Goal: Task Accomplishment & Management: Manage account settings

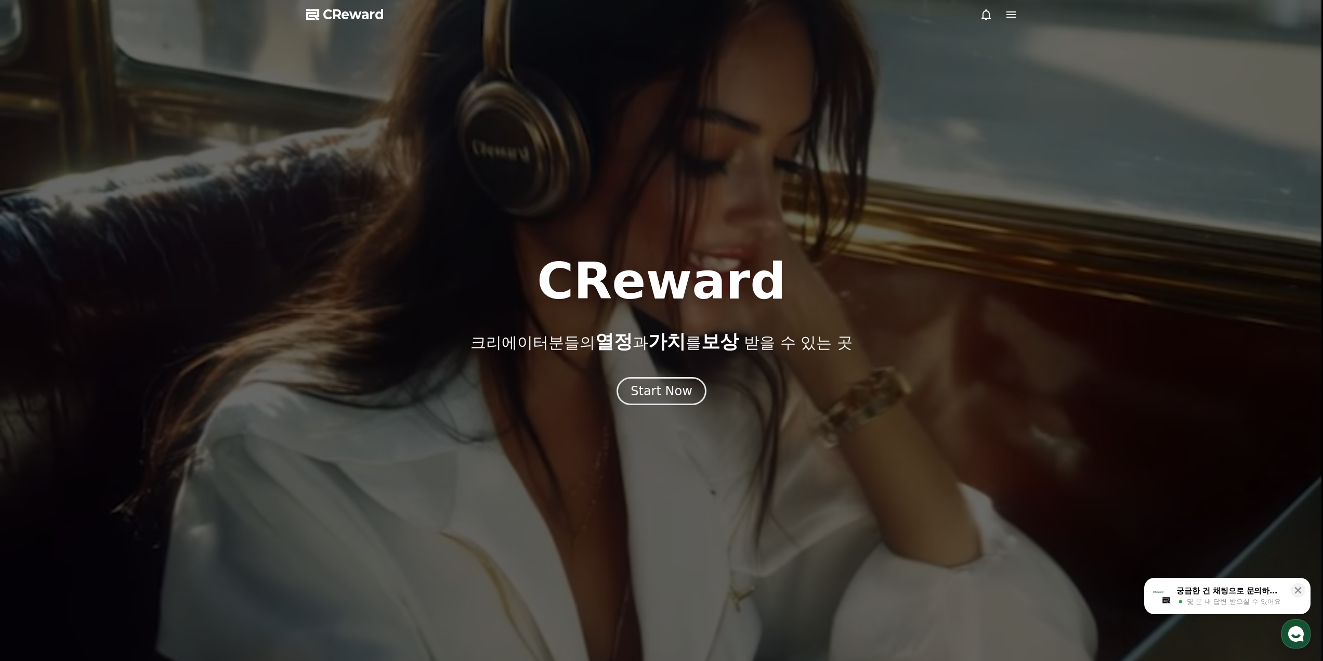
click at [1016, 12] on icon at bounding box center [1011, 14] width 9 height 6
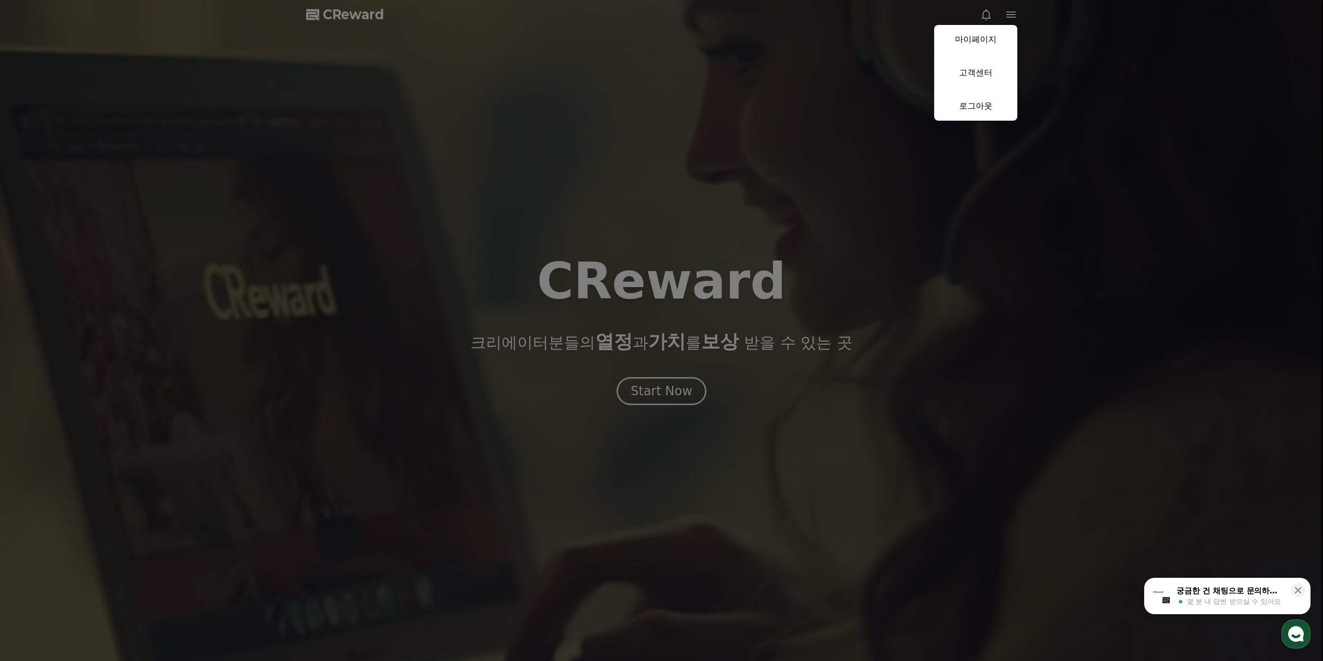
click at [853, 29] on button "close" at bounding box center [661, 330] width 1323 height 661
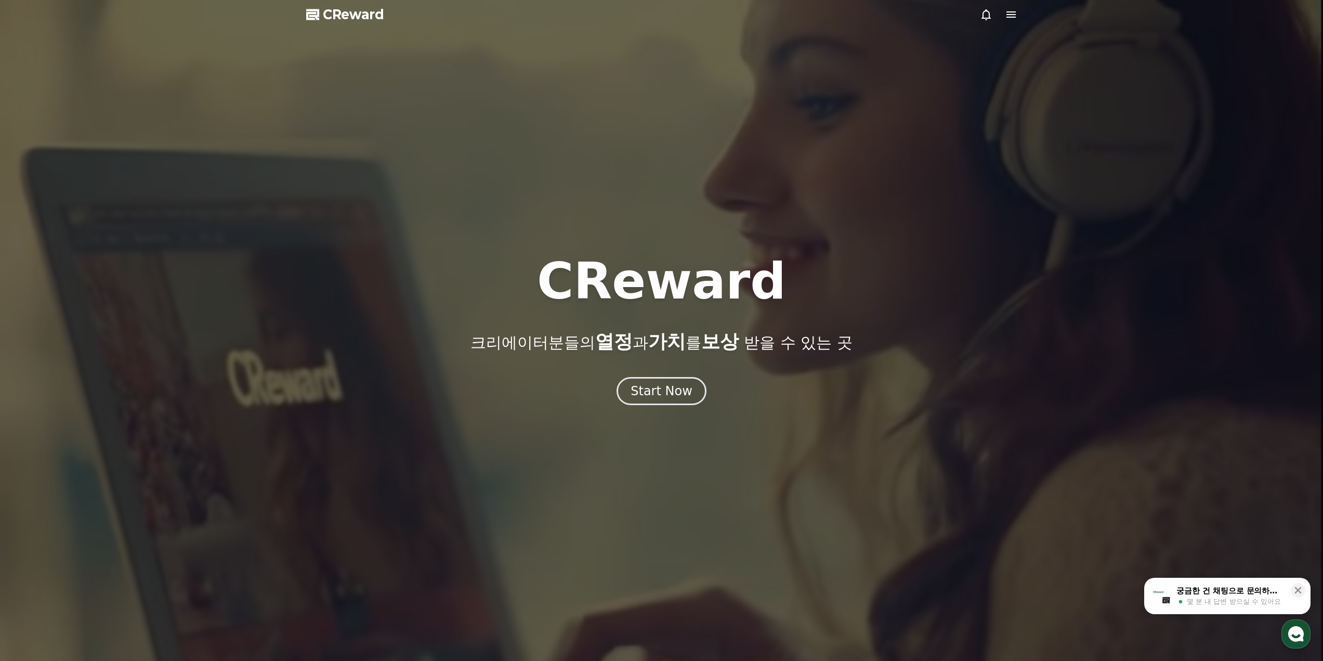
click at [1010, 13] on icon at bounding box center [1011, 14] width 12 height 12
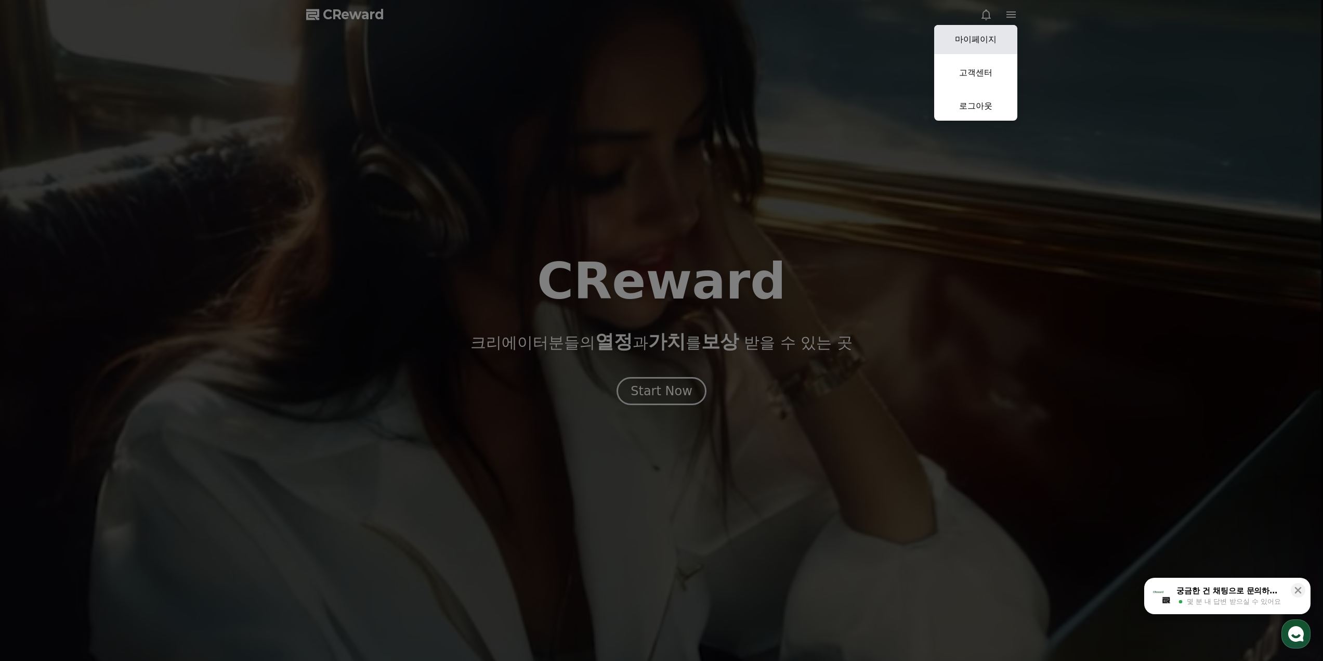
click at [979, 41] on link "마이페이지" at bounding box center [975, 39] width 83 height 29
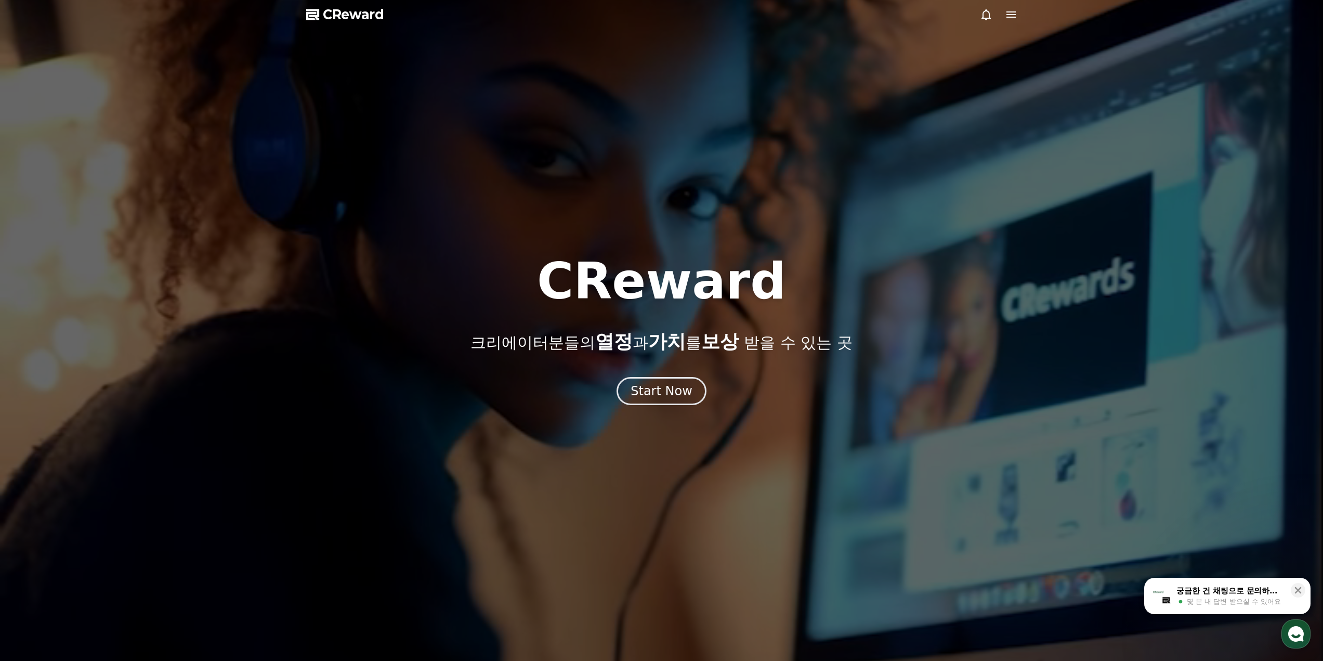
select select "**********"
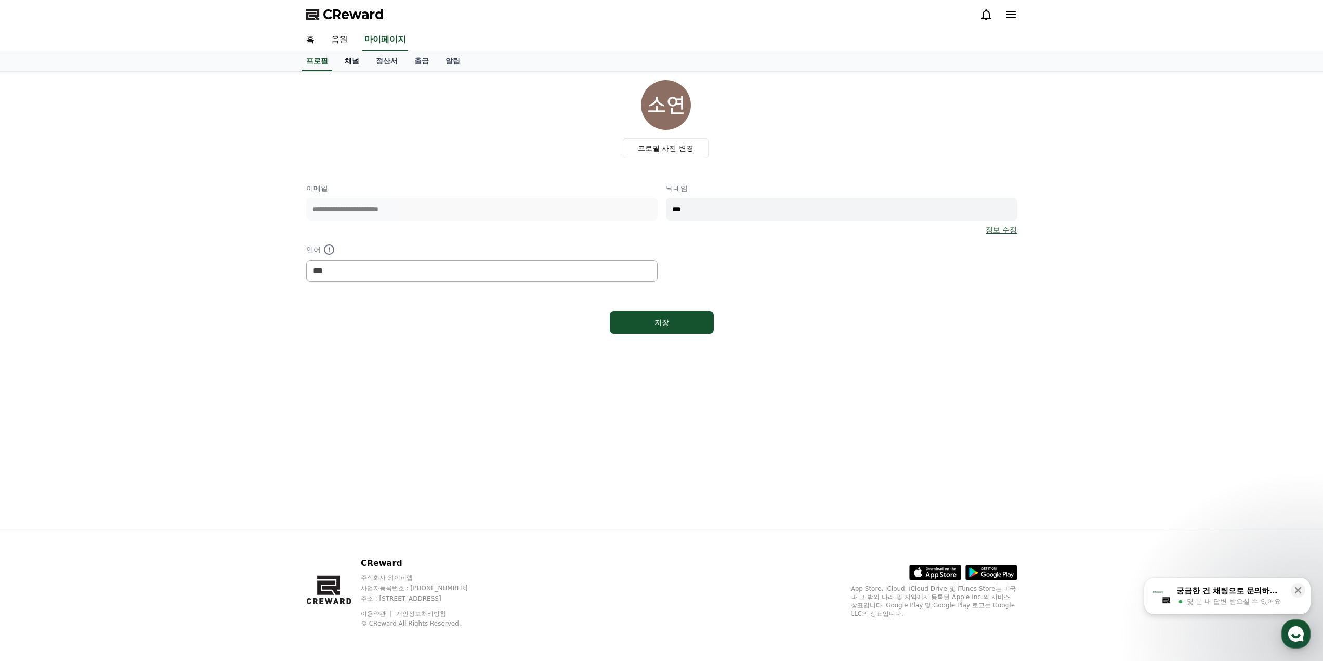
click at [351, 57] on link "채널" at bounding box center [351, 61] width 31 height 20
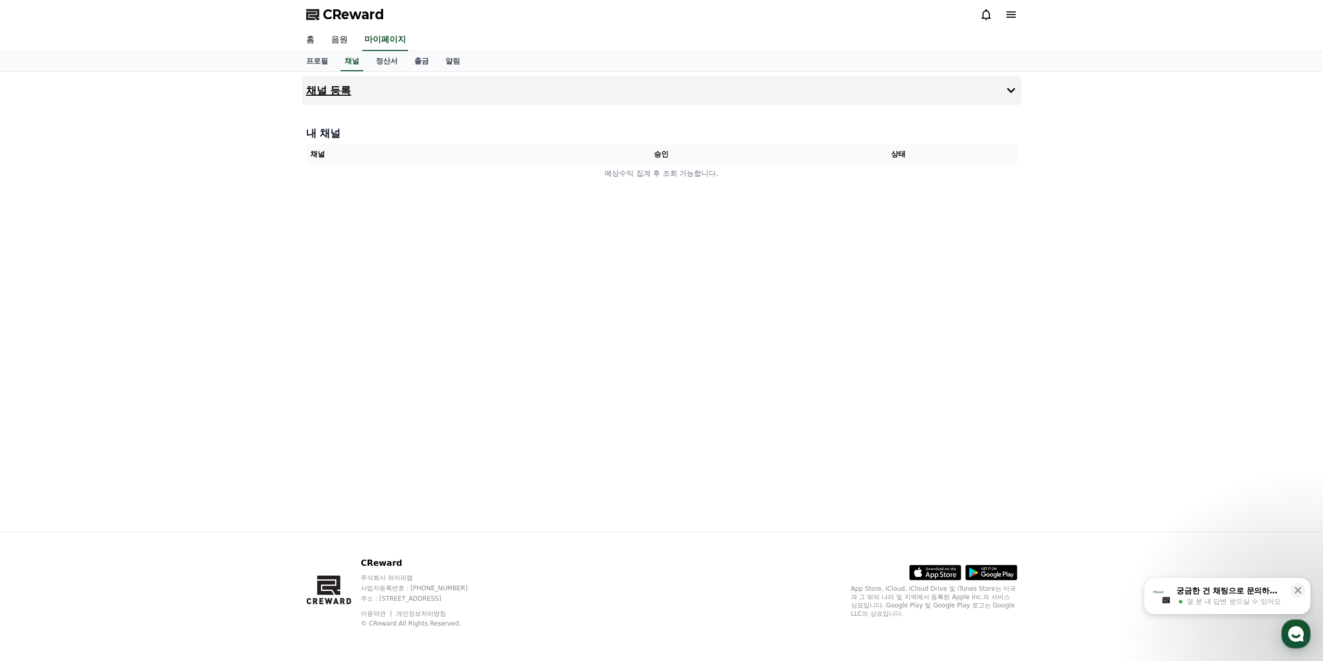
click at [335, 92] on h4 "채널 등록" at bounding box center [328, 90] width 45 height 11
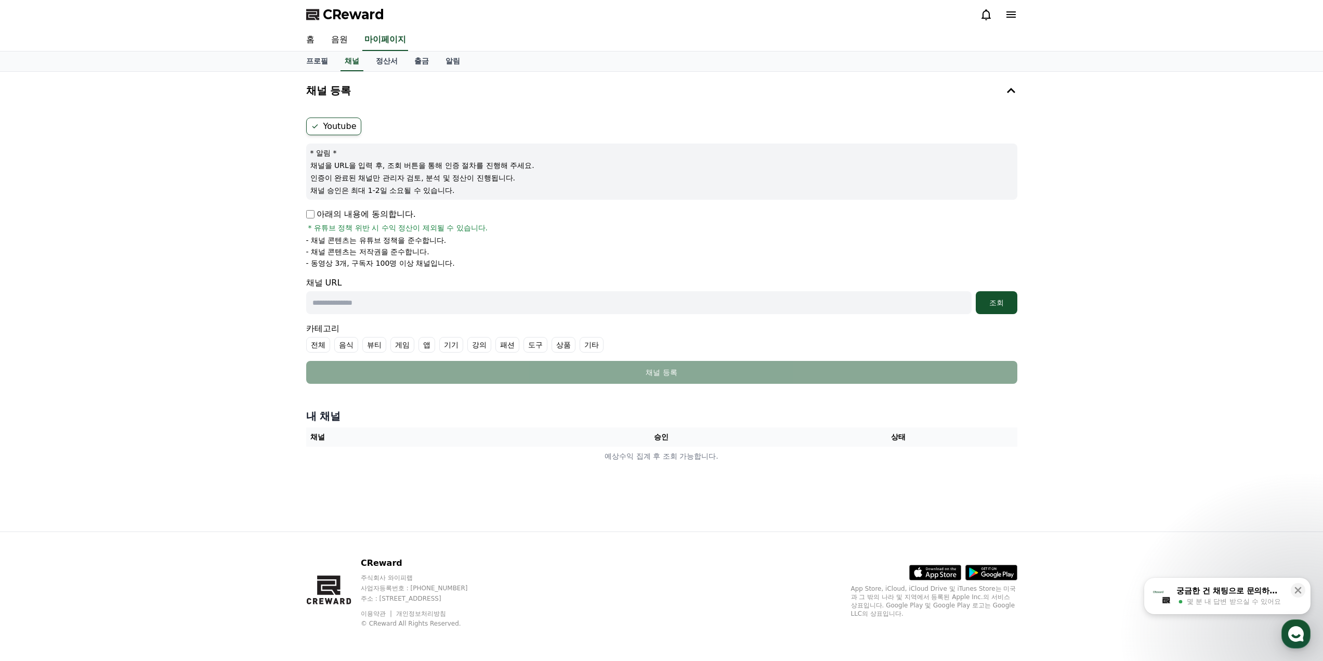
click at [370, 299] on input "text" at bounding box center [639, 302] width 666 height 23
paste input "**********"
type input "**********"
click at [1006, 305] on div "조회" at bounding box center [996, 302] width 33 height 10
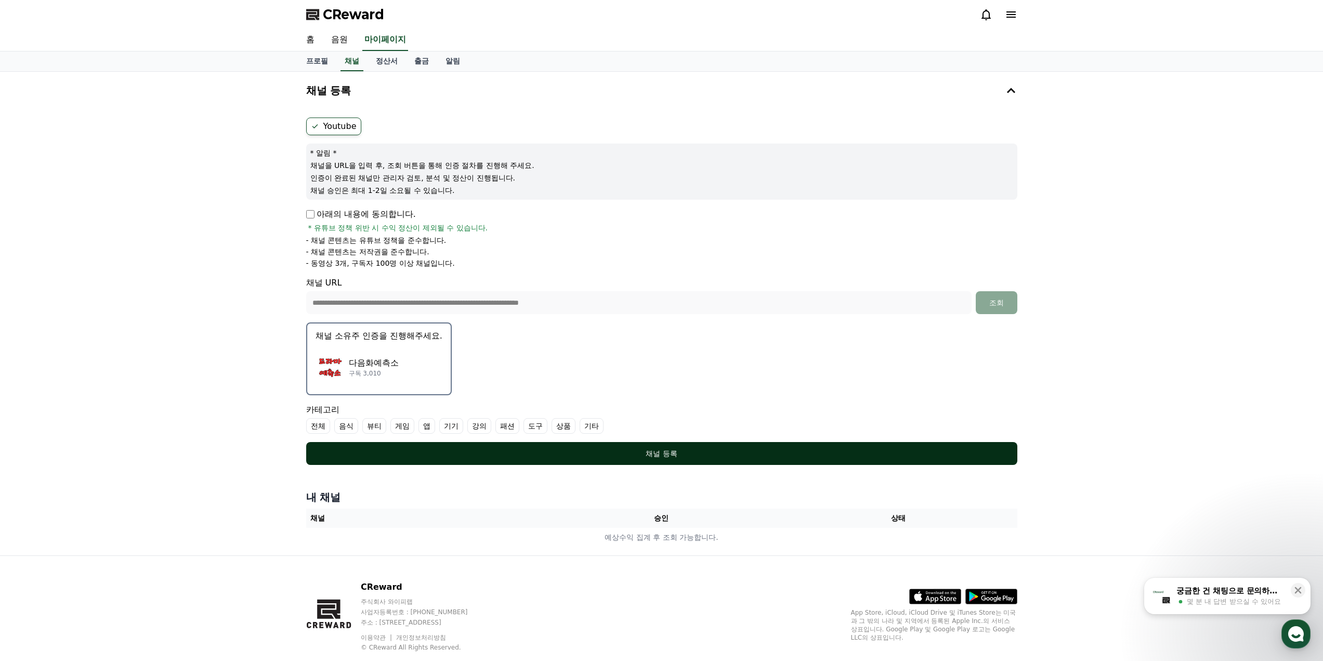
click at [664, 455] on div "채널 등록" at bounding box center [662, 453] width 670 height 10
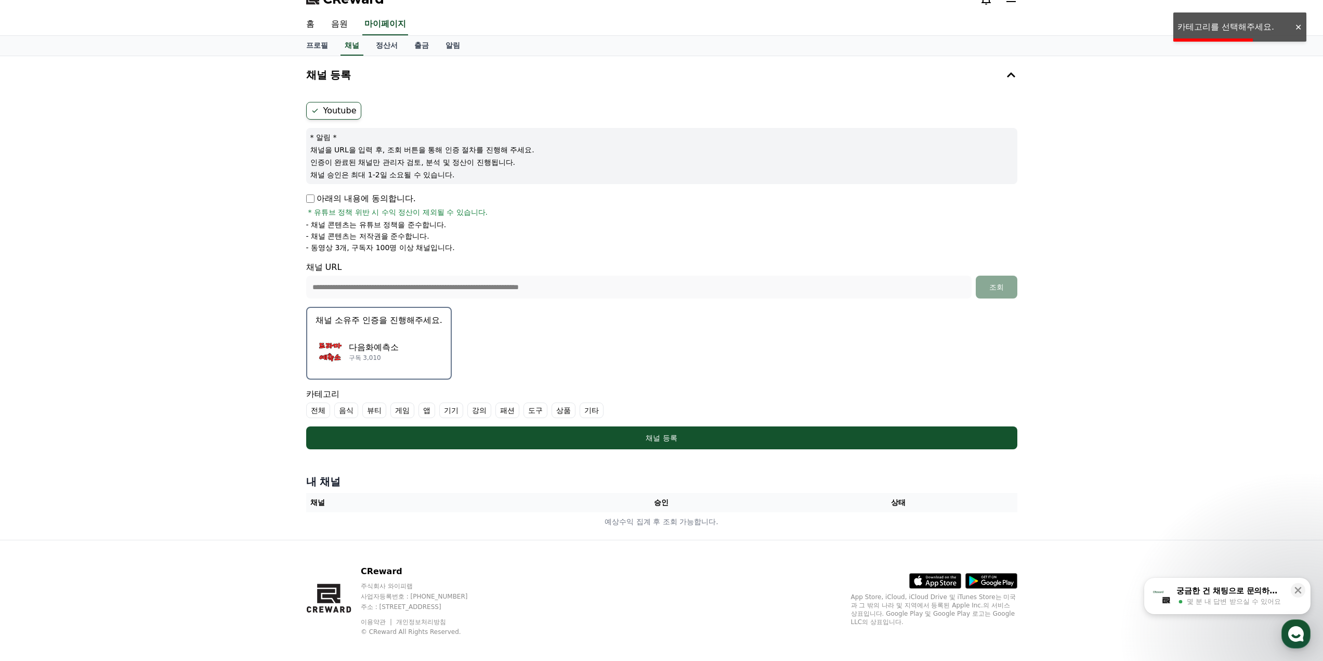
scroll to position [24, 0]
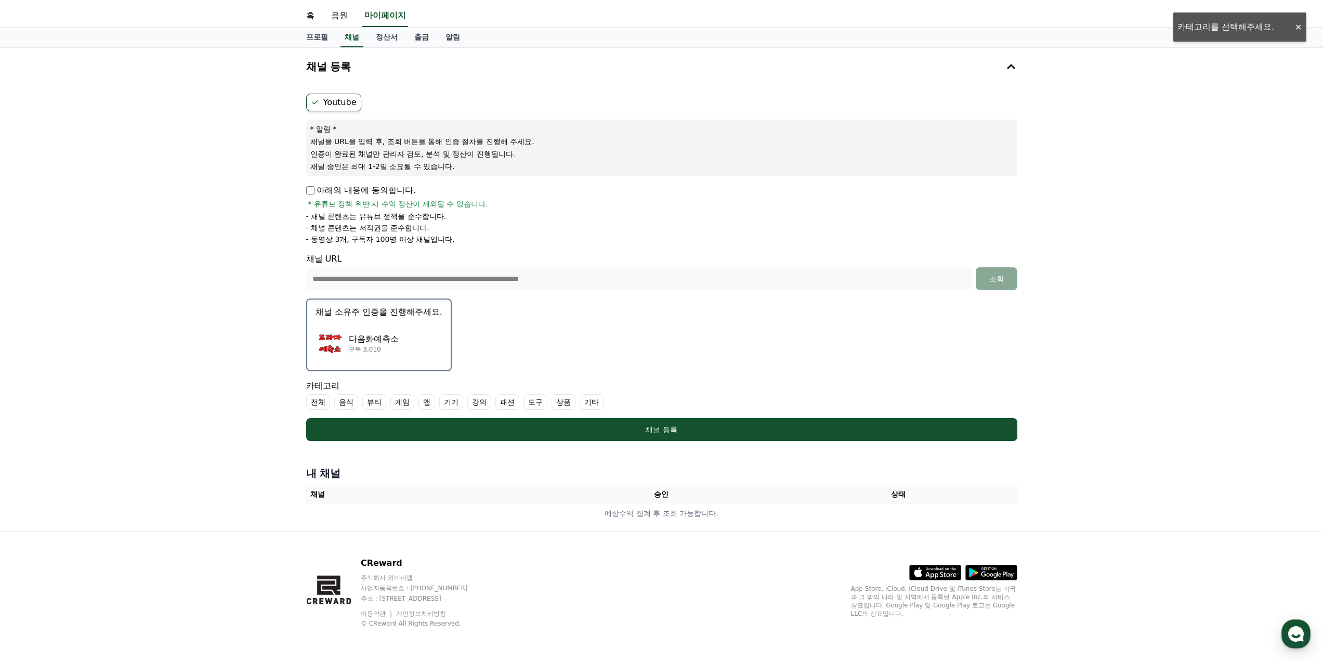
click at [592, 401] on label "기타" at bounding box center [592, 402] width 24 height 16
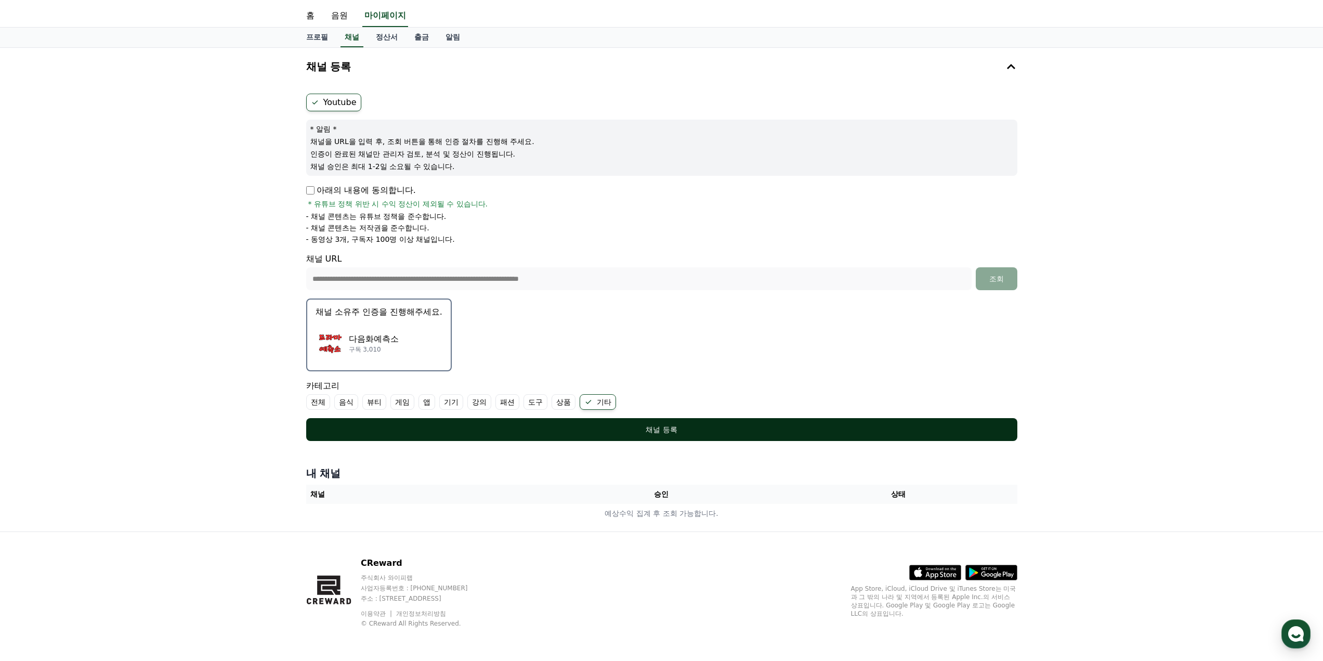
click at [666, 428] on div "채널 등록" at bounding box center [662, 429] width 670 height 10
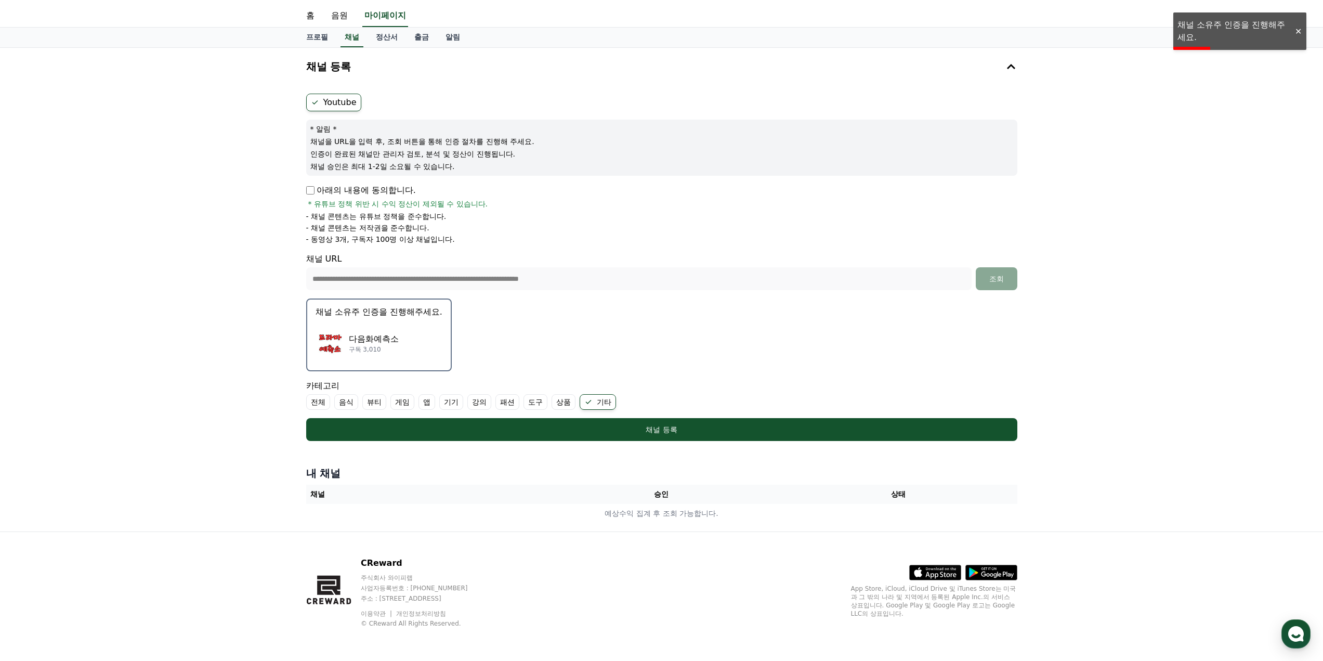
click at [368, 335] on p "다음화예측소" at bounding box center [374, 339] width 50 height 12
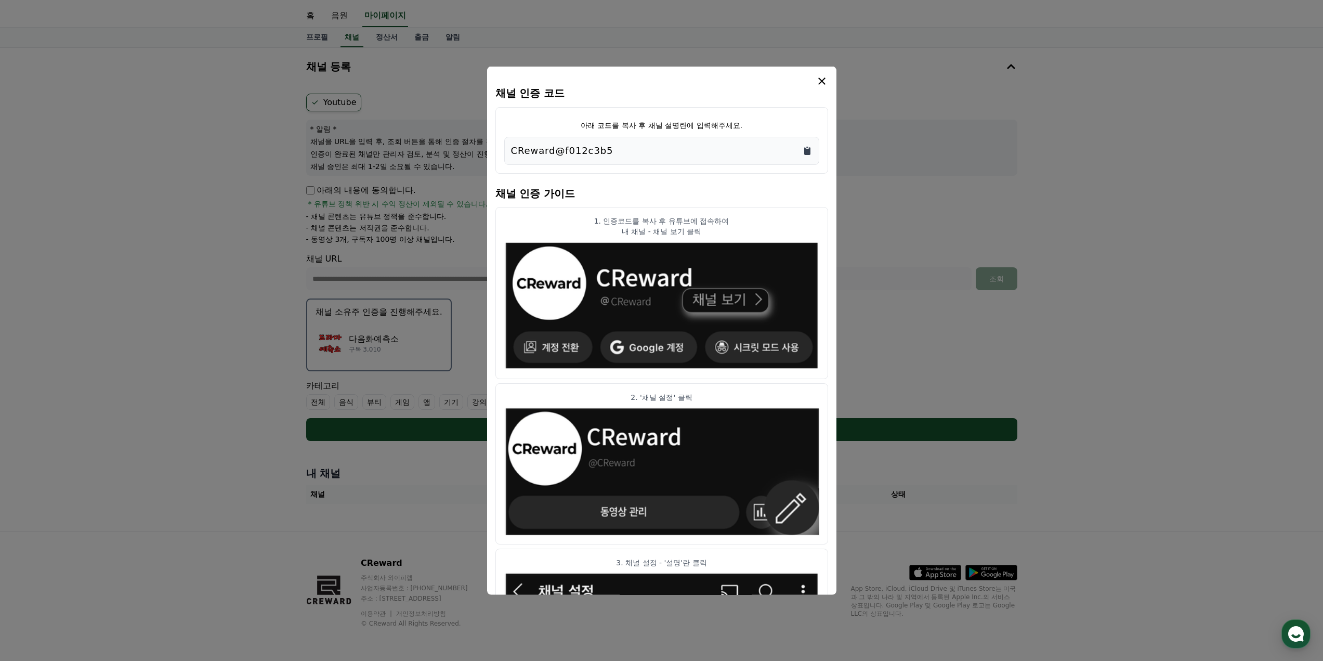
click at [807, 151] on icon "Copy to clipboard" at bounding box center [807, 151] width 6 height 8
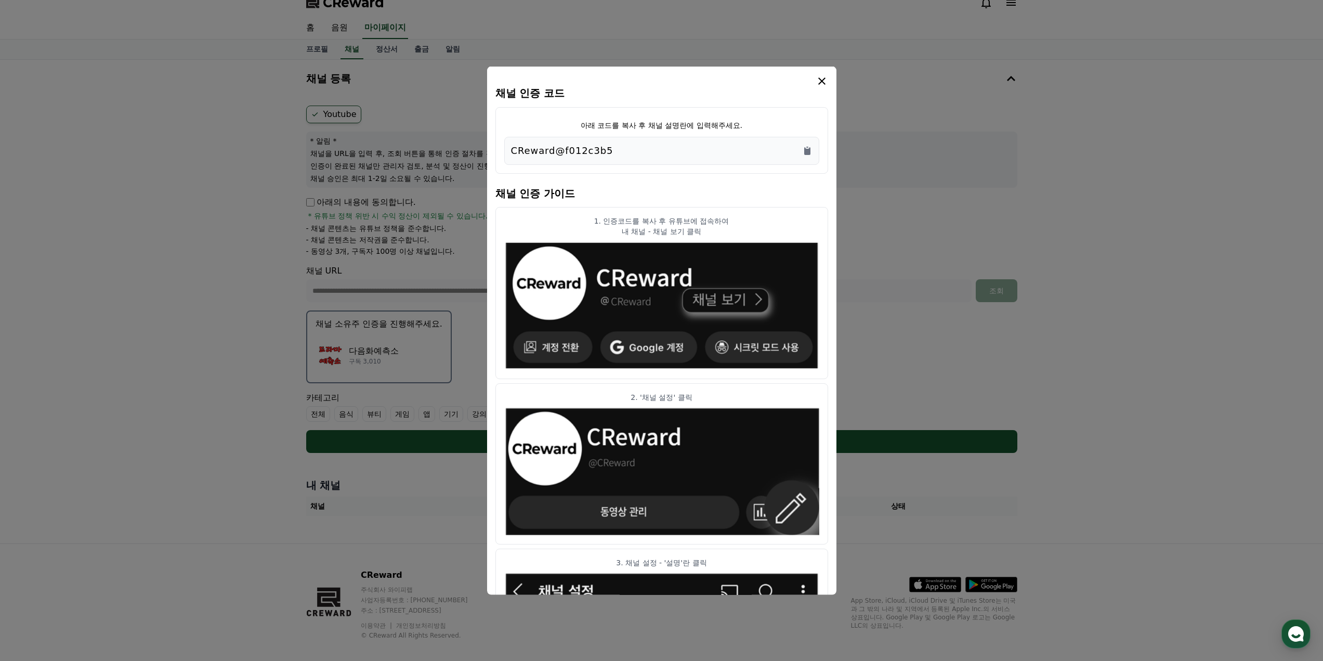
scroll to position [0, 0]
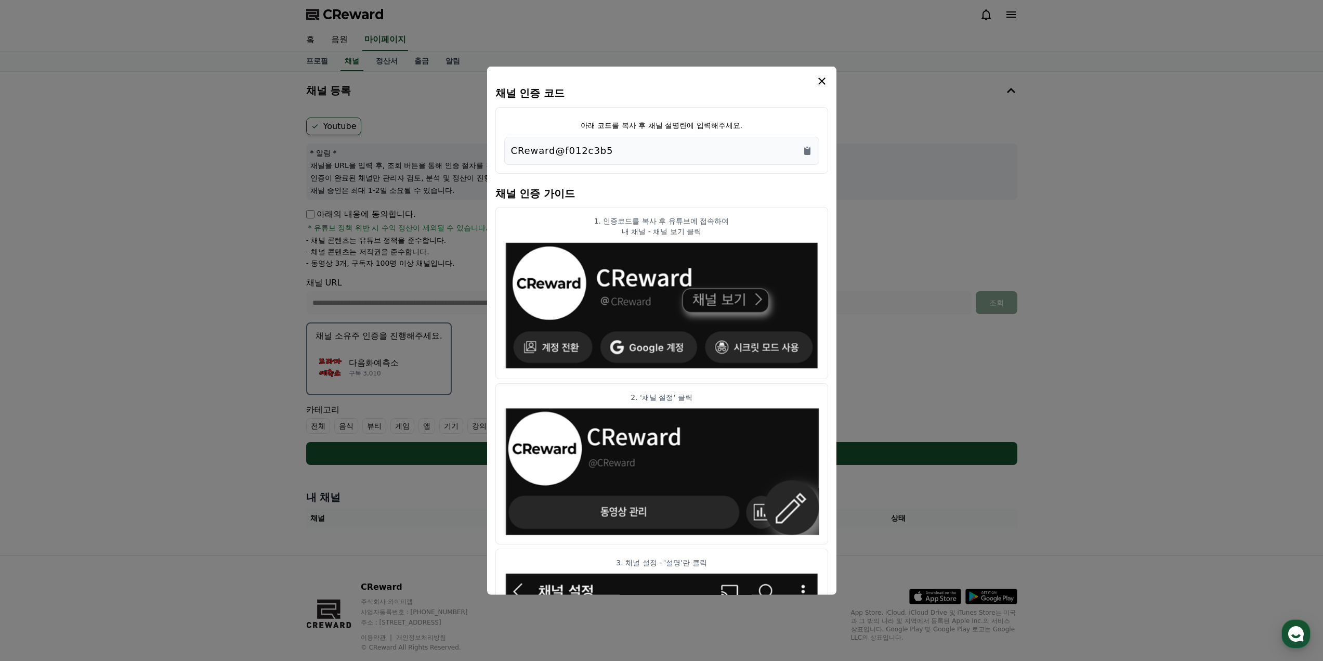
click at [821, 82] on icon "modal" at bounding box center [822, 80] width 7 height 7
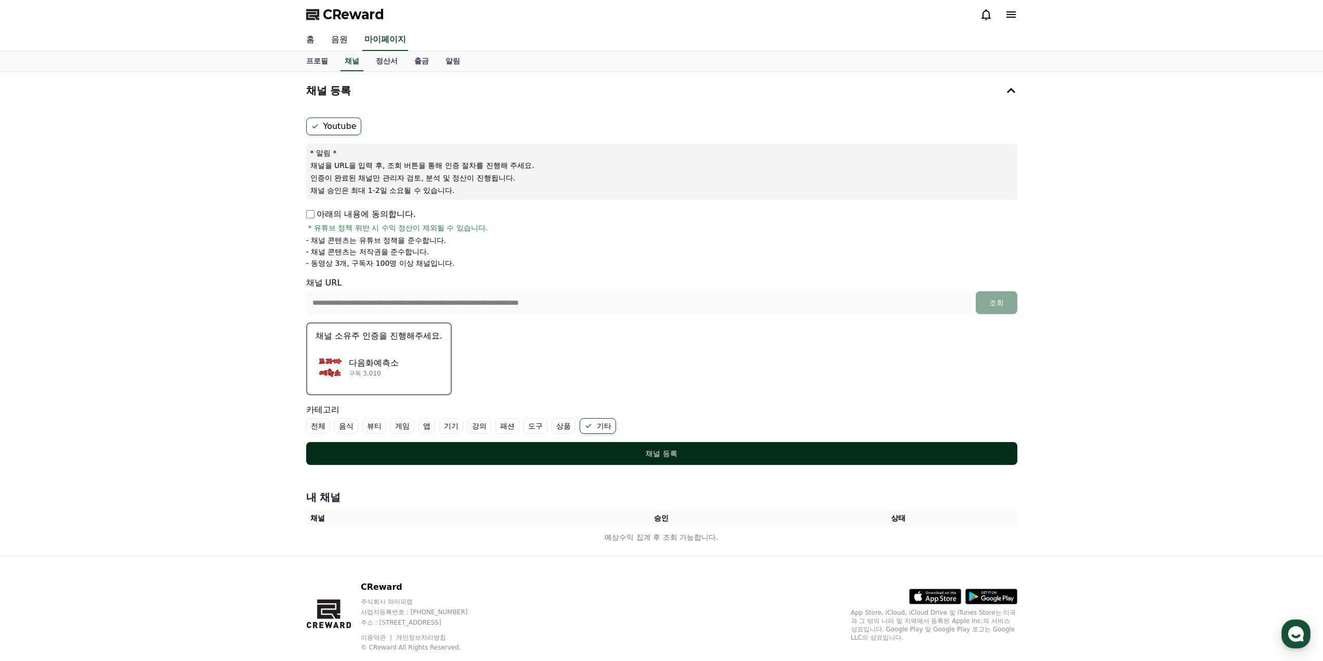
click at [664, 454] on div "채널 등록" at bounding box center [662, 453] width 670 height 10
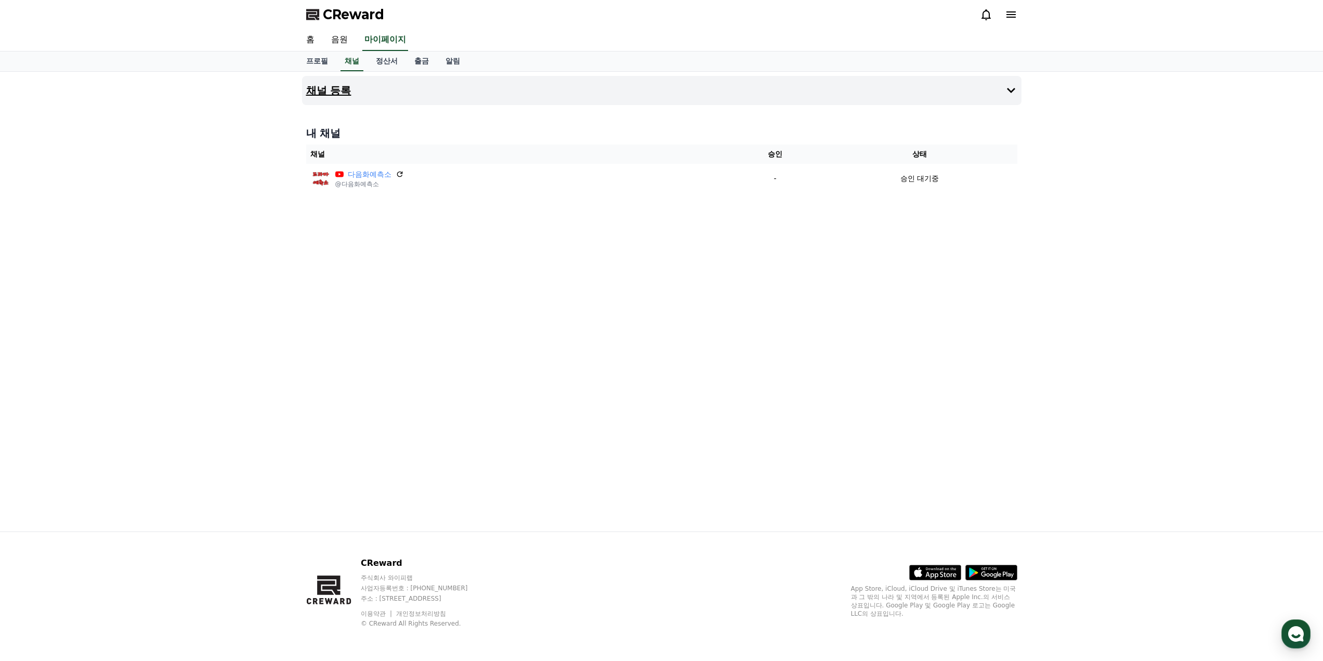
click at [331, 89] on h4 "채널 등록" at bounding box center [328, 90] width 45 height 11
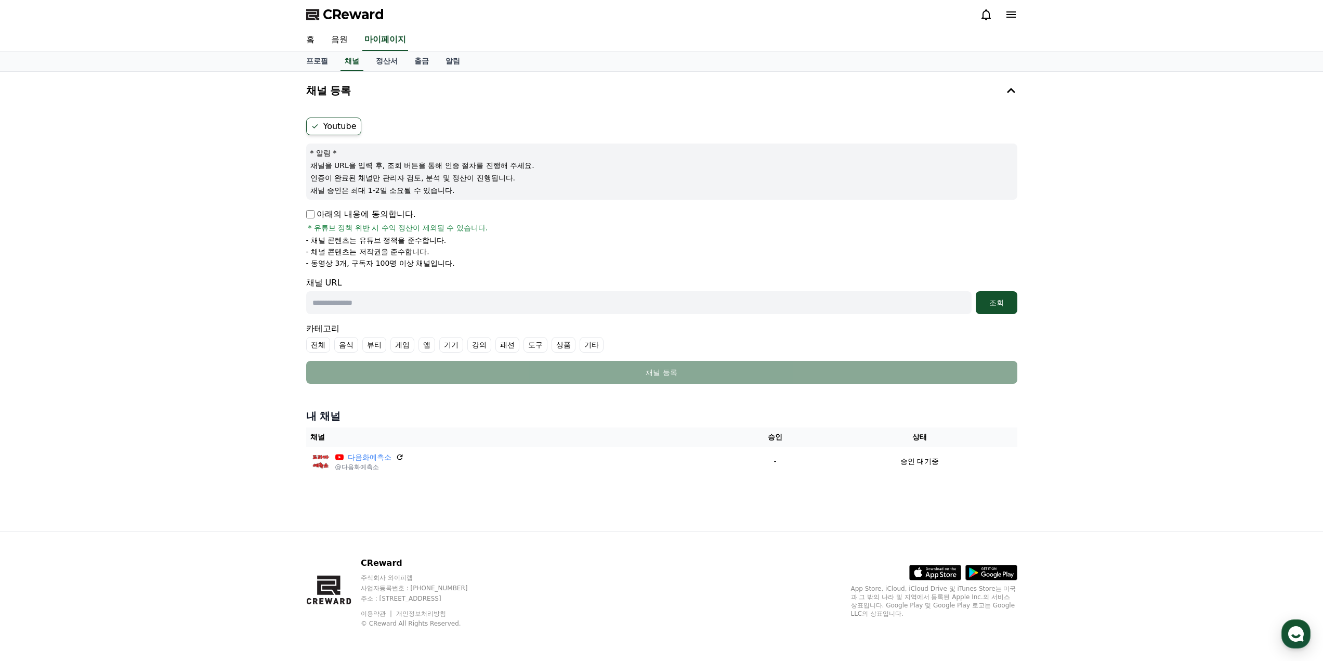
click at [318, 213] on p "아래의 내용에 동의합니다." at bounding box center [361, 214] width 110 height 12
click at [353, 438] on th "채널" at bounding box center [517, 436] width 422 height 19
click at [359, 312] on input "text" at bounding box center [639, 302] width 666 height 23
paste input "**********"
type input "**********"
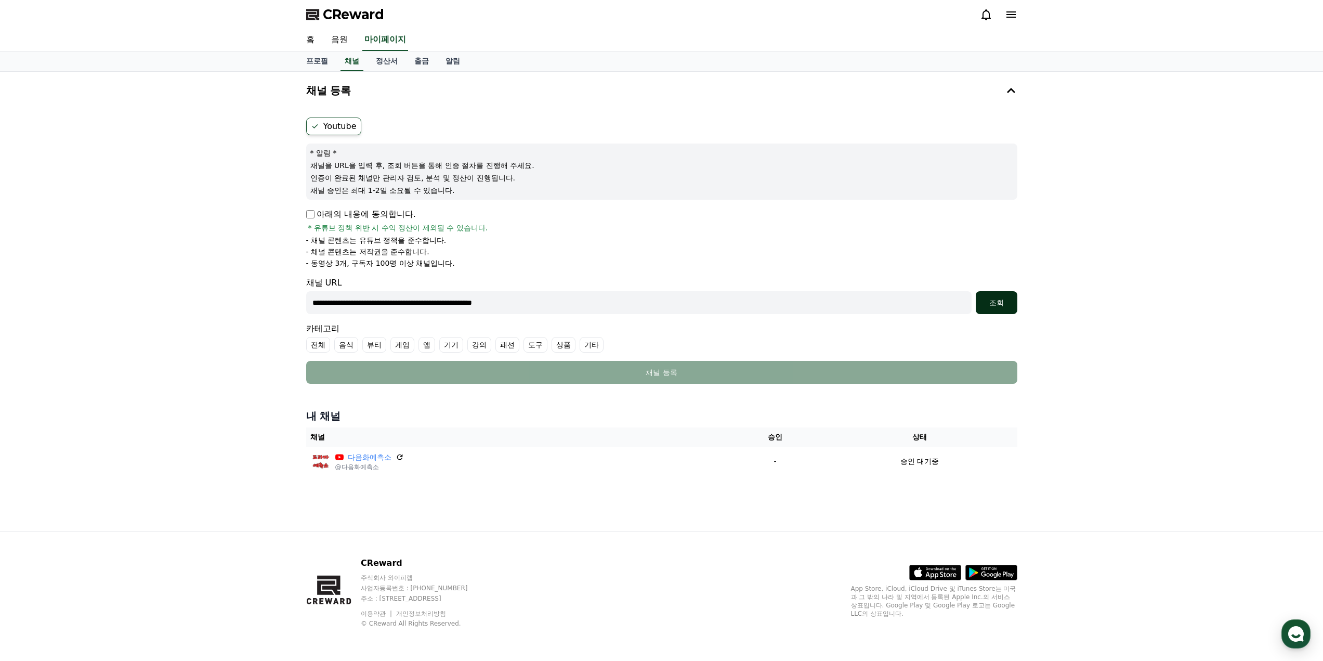
click at [1002, 301] on div "조회" at bounding box center [996, 302] width 33 height 10
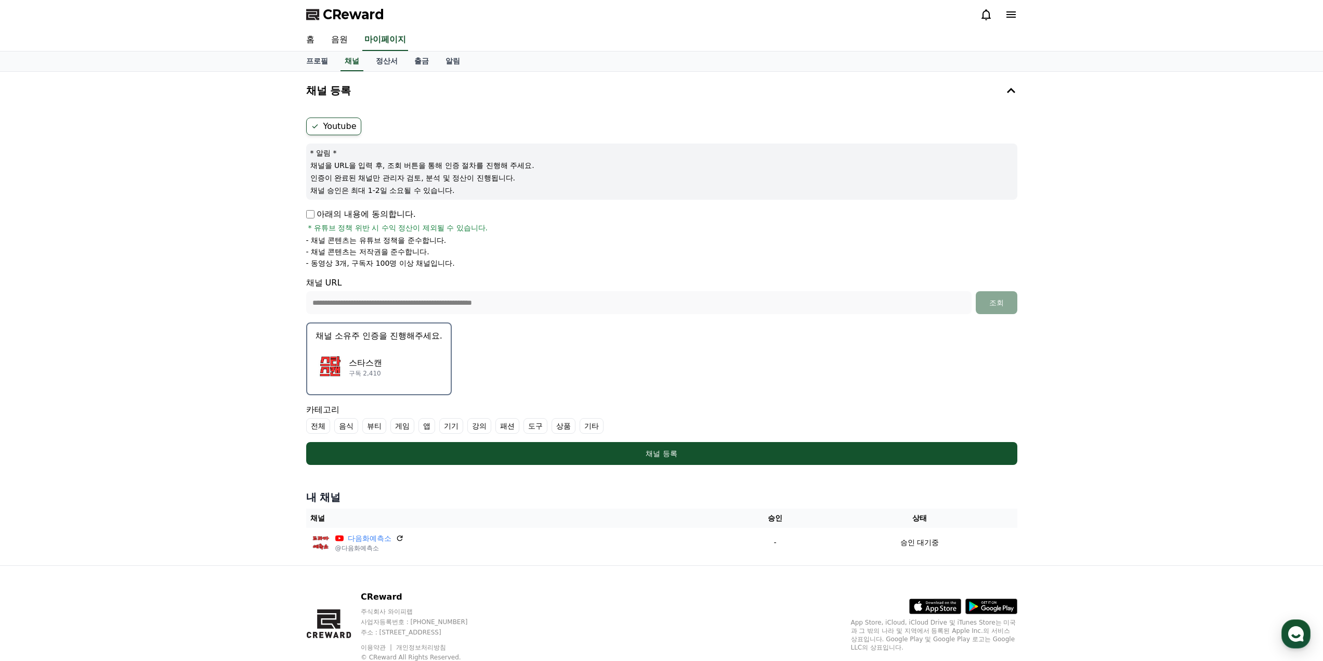
click at [394, 351] on div "스타스캔 구독 2,410" at bounding box center [379, 367] width 127 height 42
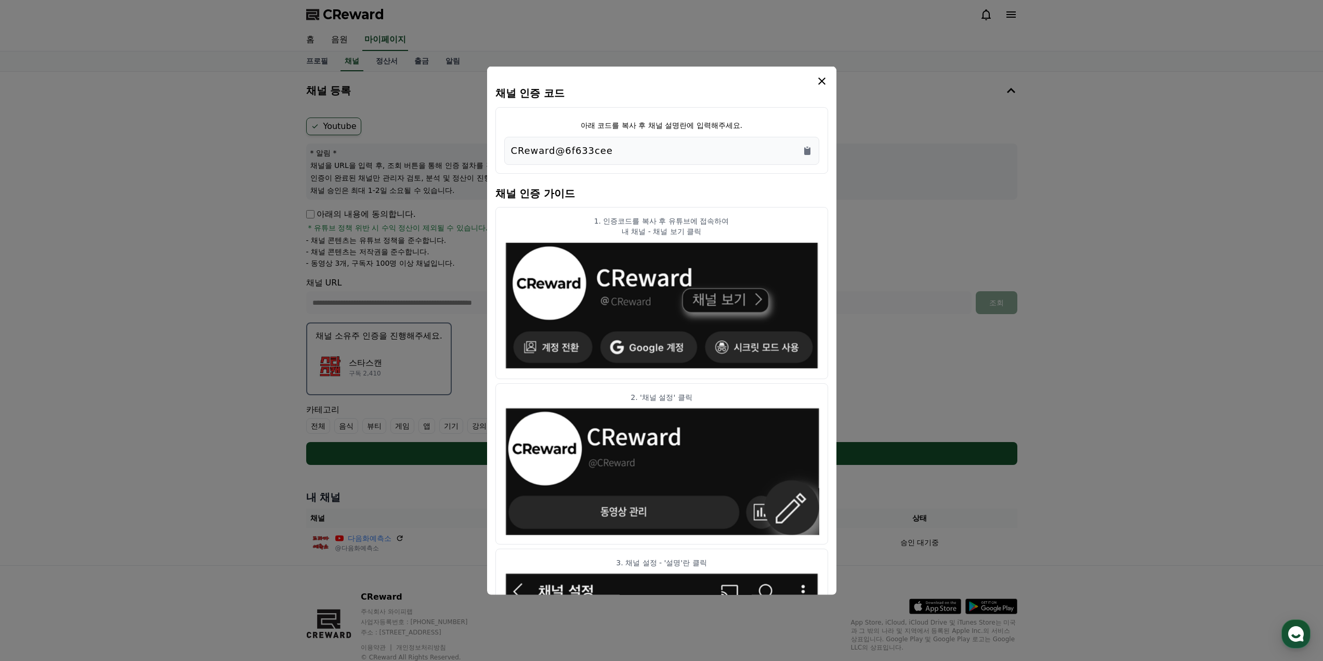
click at [813, 150] on div "CReward@6f633cee" at bounding box center [661, 150] width 315 height 28
click at [801, 150] on div "CReward@6f633cee" at bounding box center [662, 150] width 302 height 15
click at [807, 150] on icon "Copy to clipboard" at bounding box center [807, 151] width 6 height 8
click at [820, 82] on icon "modal" at bounding box center [822, 80] width 7 height 7
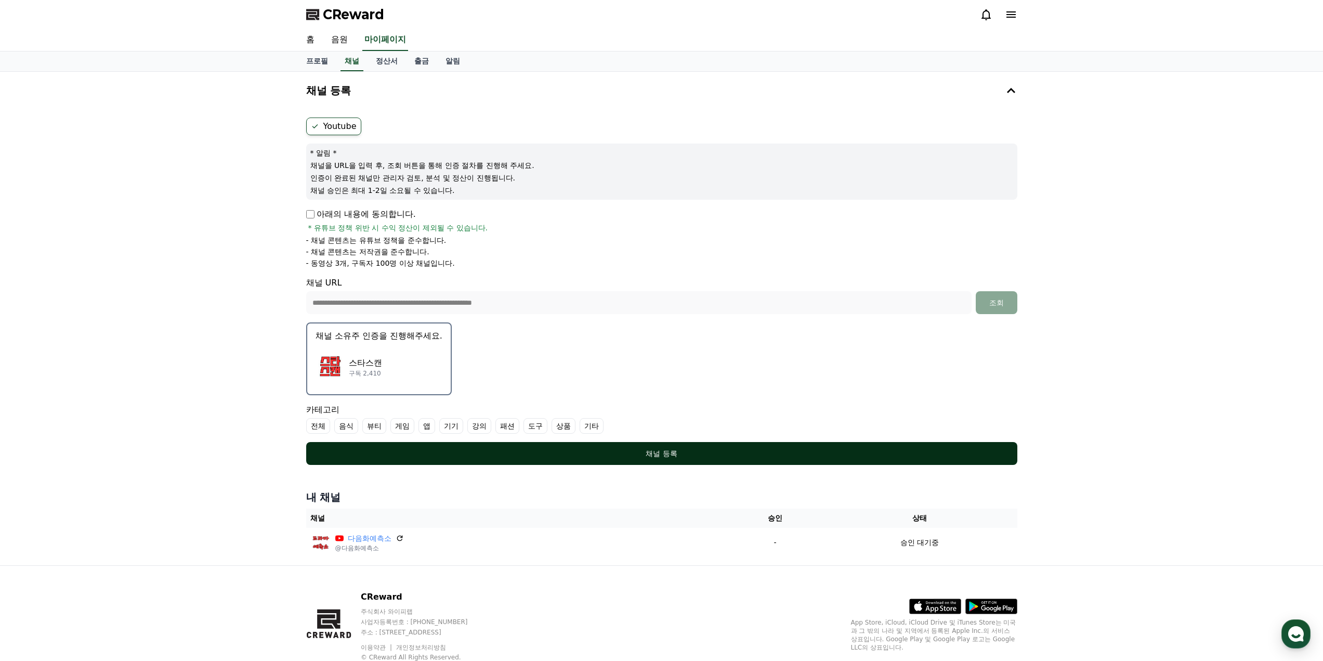
click at [647, 447] on button "채널 등록" at bounding box center [661, 453] width 711 height 23
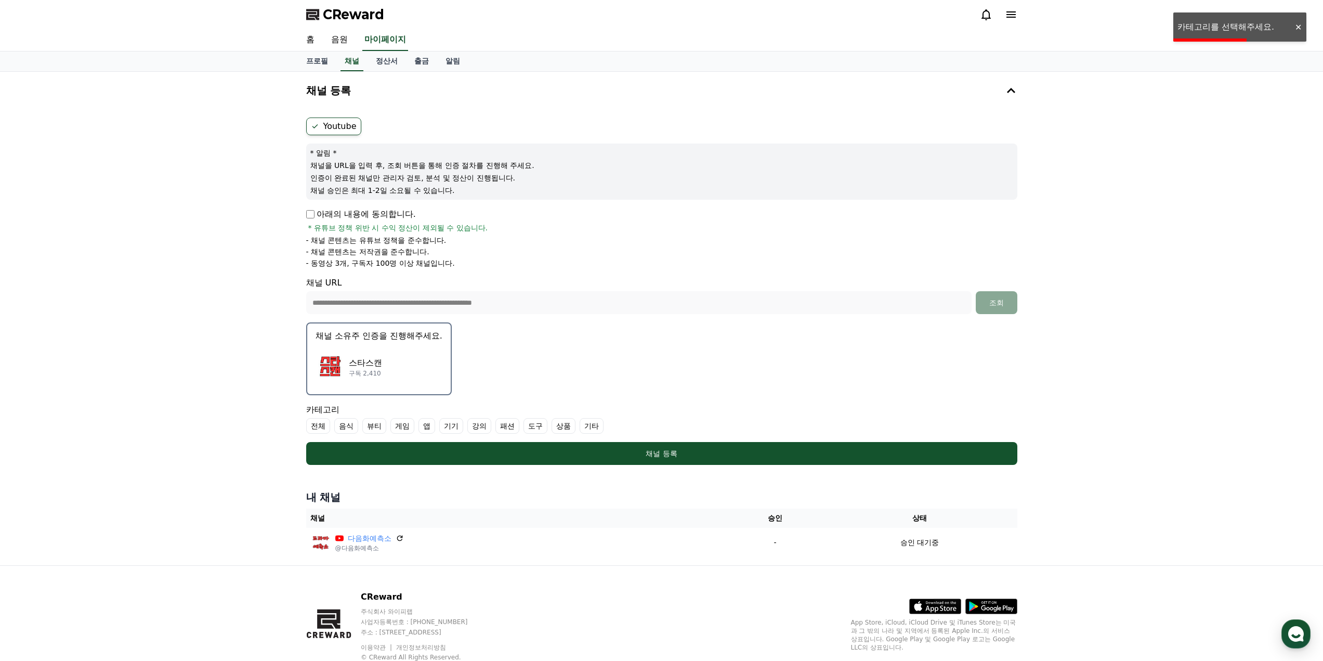
click at [590, 422] on label "기타" at bounding box center [592, 426] width 24 height 16
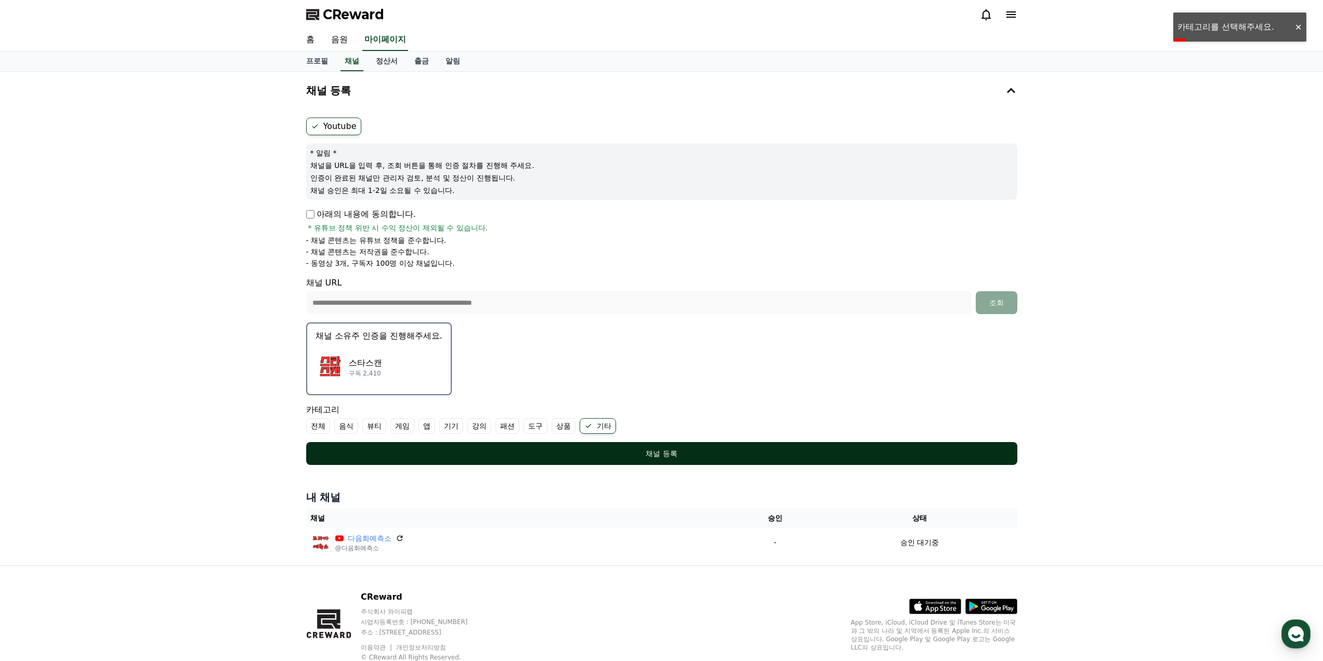
click at [662, 451] on div "채널 등록" at bounding box center [662, 453] width 670 height 10
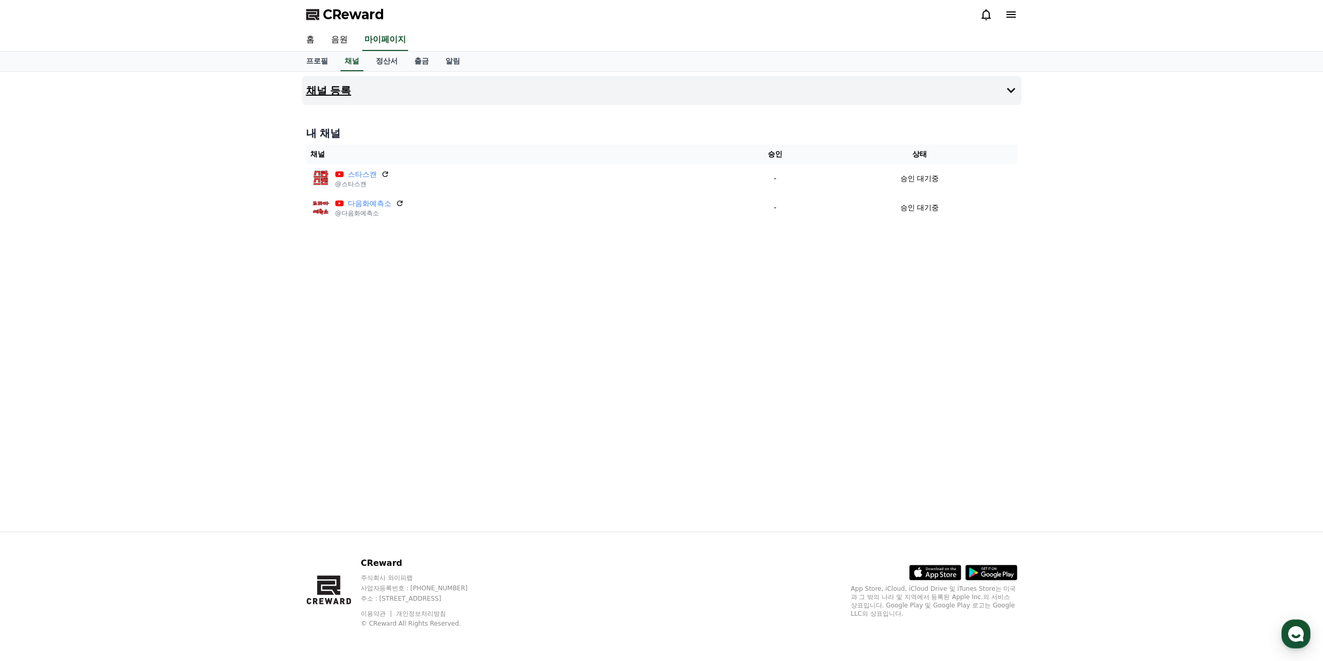
click at [326, 88] on h4 "채널 등록" at bounding box center [328, 90] width 45 height 11
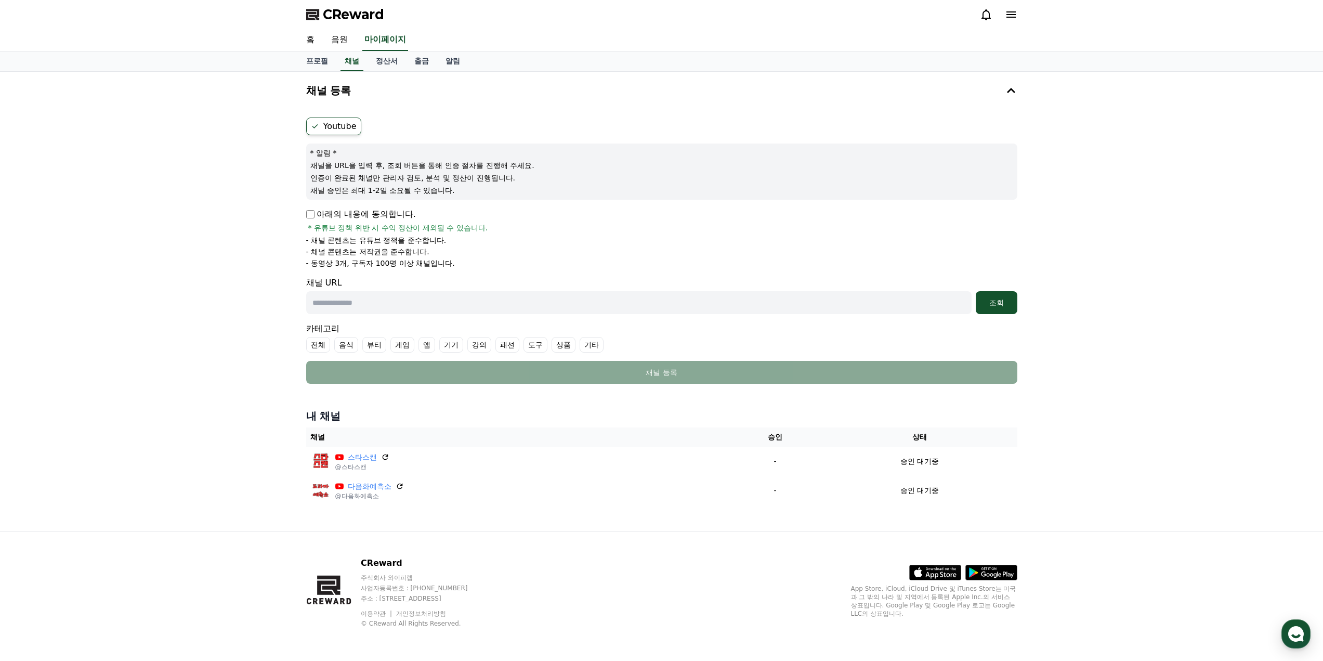
click at [358, 306] on input "text" at bounding box center [639, 302] width 666 height 23
paste input "**********"
type input "**********"
click at [1004, 307] on div "조회" at bounding box center [996, 302] width 33 height 10
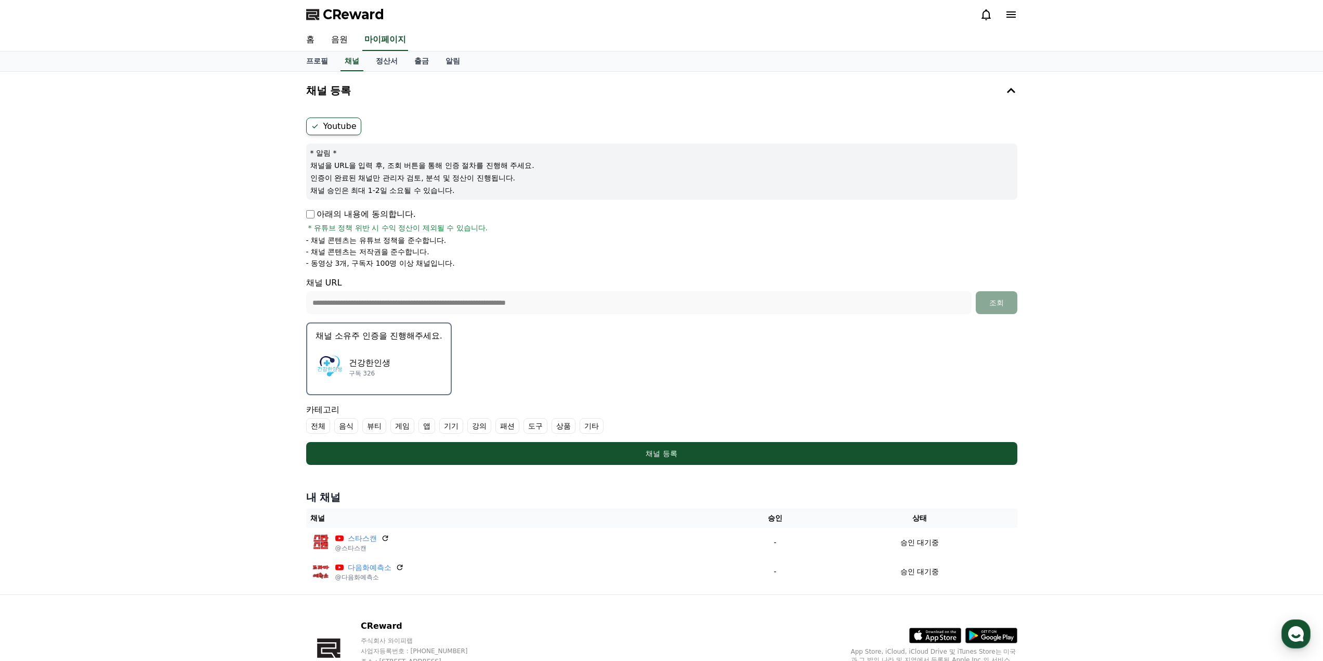
click at [383, 360] on p "건강한인생" at bounding box center [370, 363] width 42 height 12
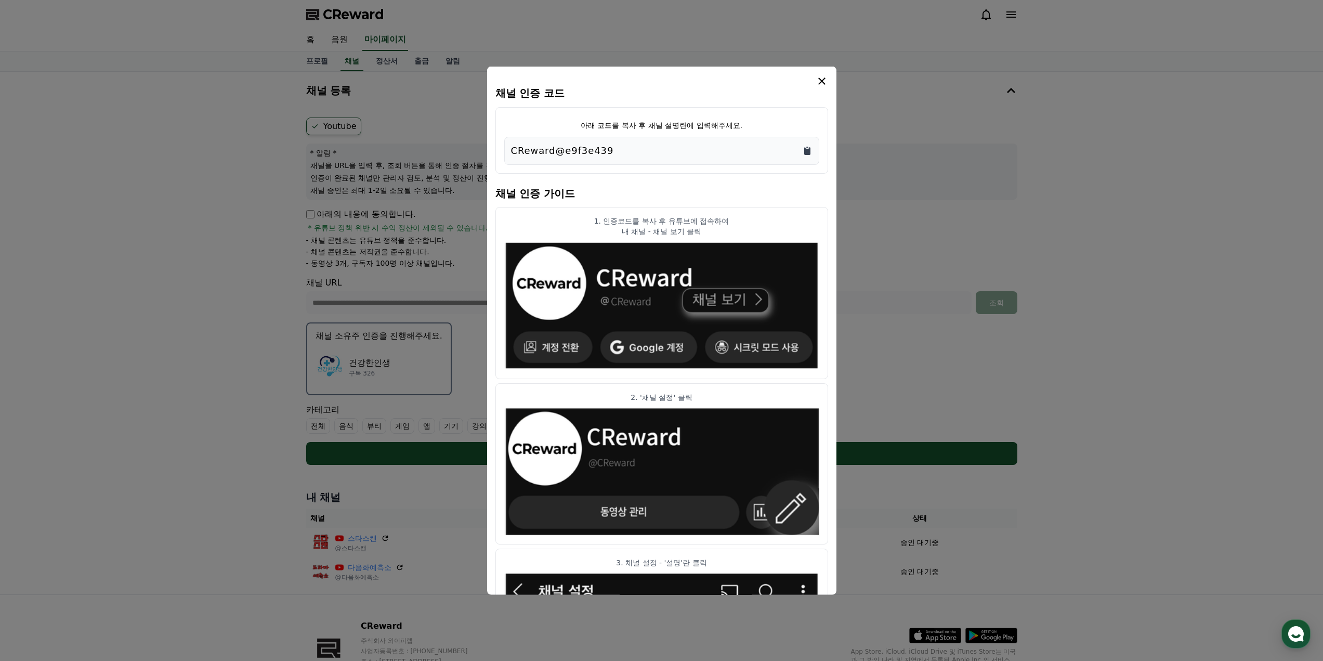
click at [806, 150] on icon "Copy to clipboard" at bounding box center [807, 151] width 6 height 8
click at [824, 79] on icon "modal" at bounding box center [822, 80] width 7 height 7
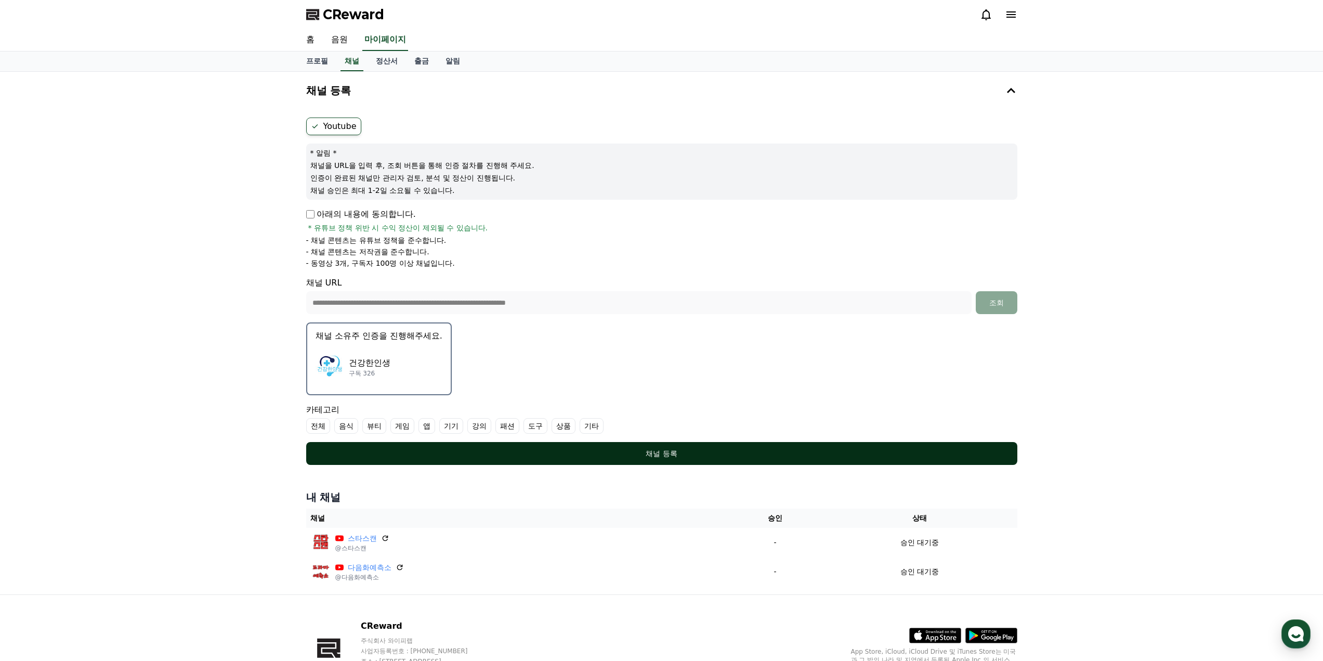
click at [659, 447] on button "채널 등록" at bounding box center [661, 453] width 711 height 23
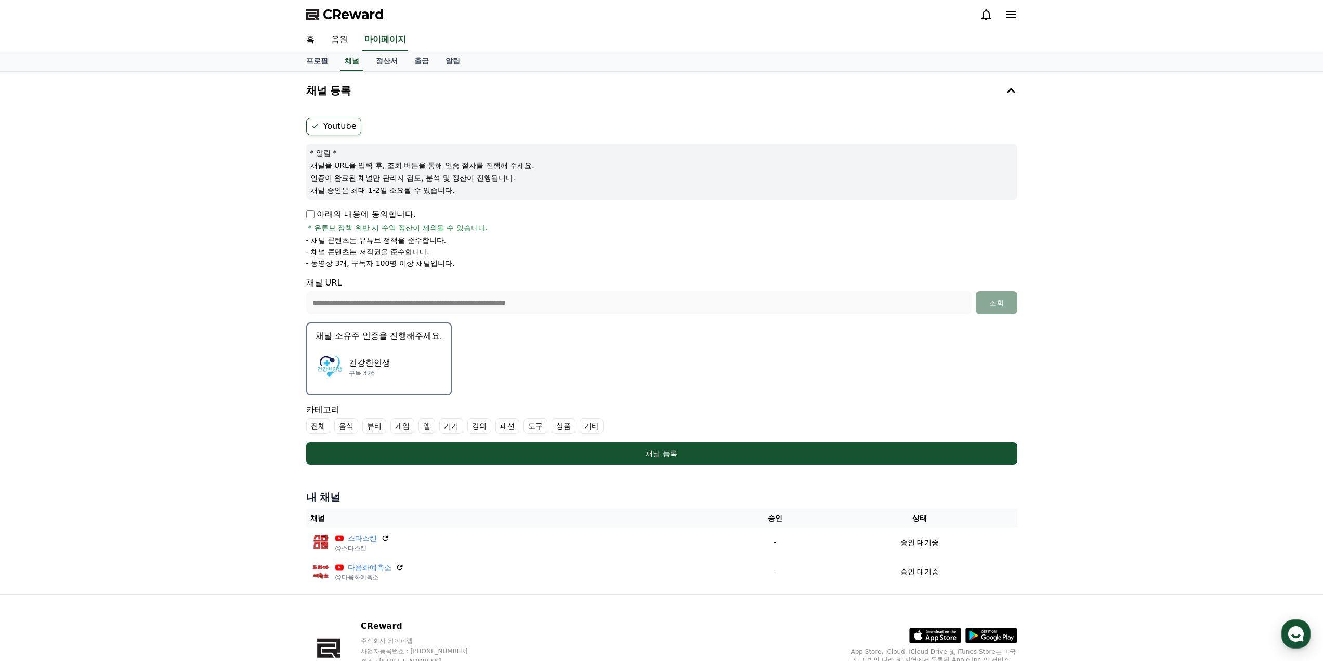
click at [591, 425] on label "기타" at bounding box center [592, 426] width 24 height 16
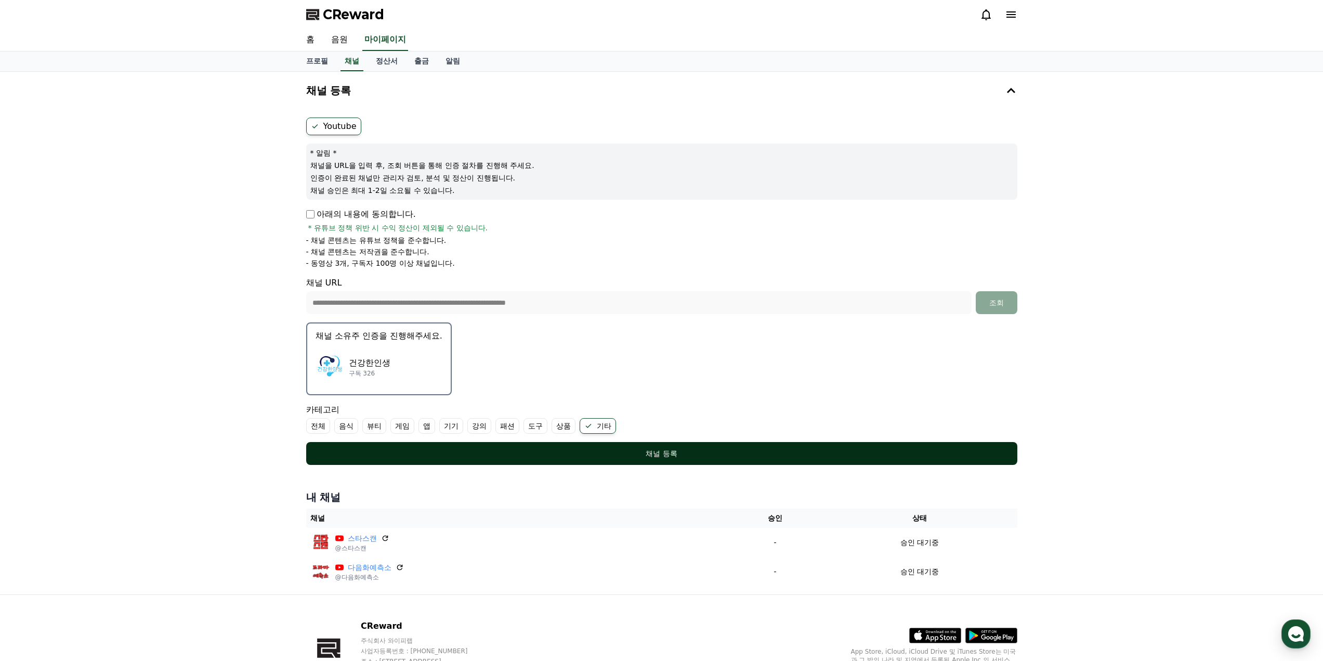
click at [661, 451] on div "채널 등록" at bounding box center [662, 453] width 670 height 10
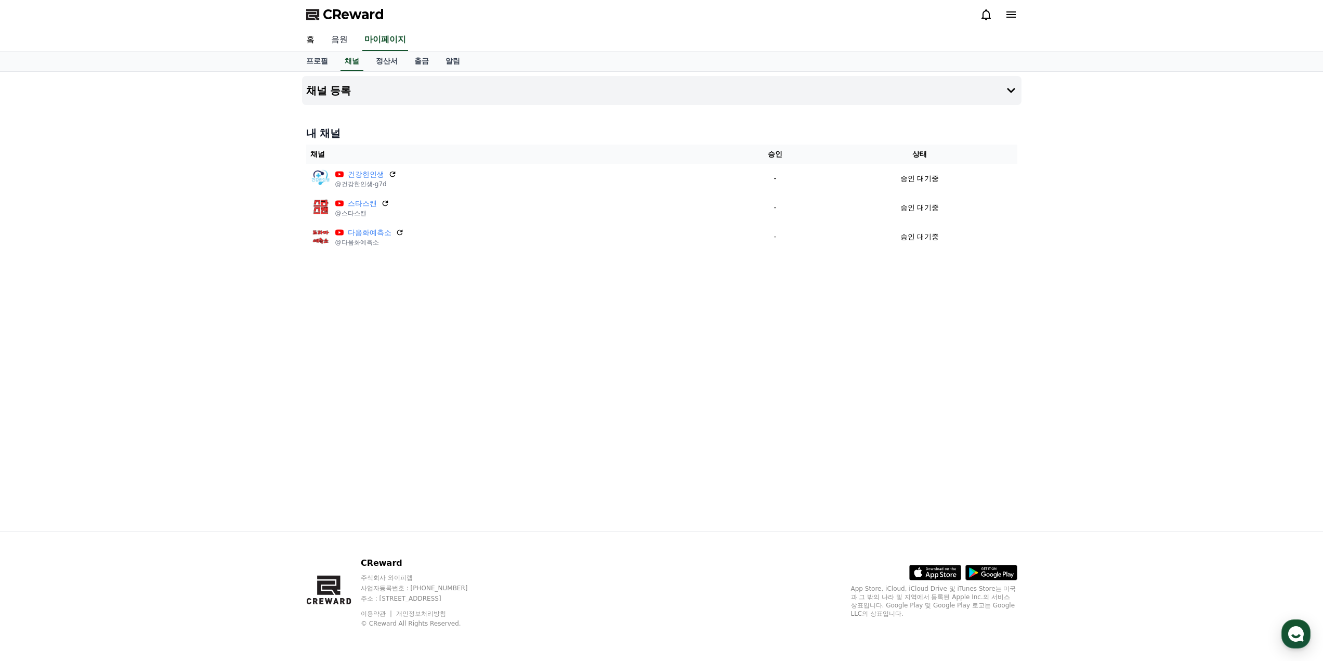
click at [336, 35] on link "음원" at bounding box center [339, 40] width 33 height 22
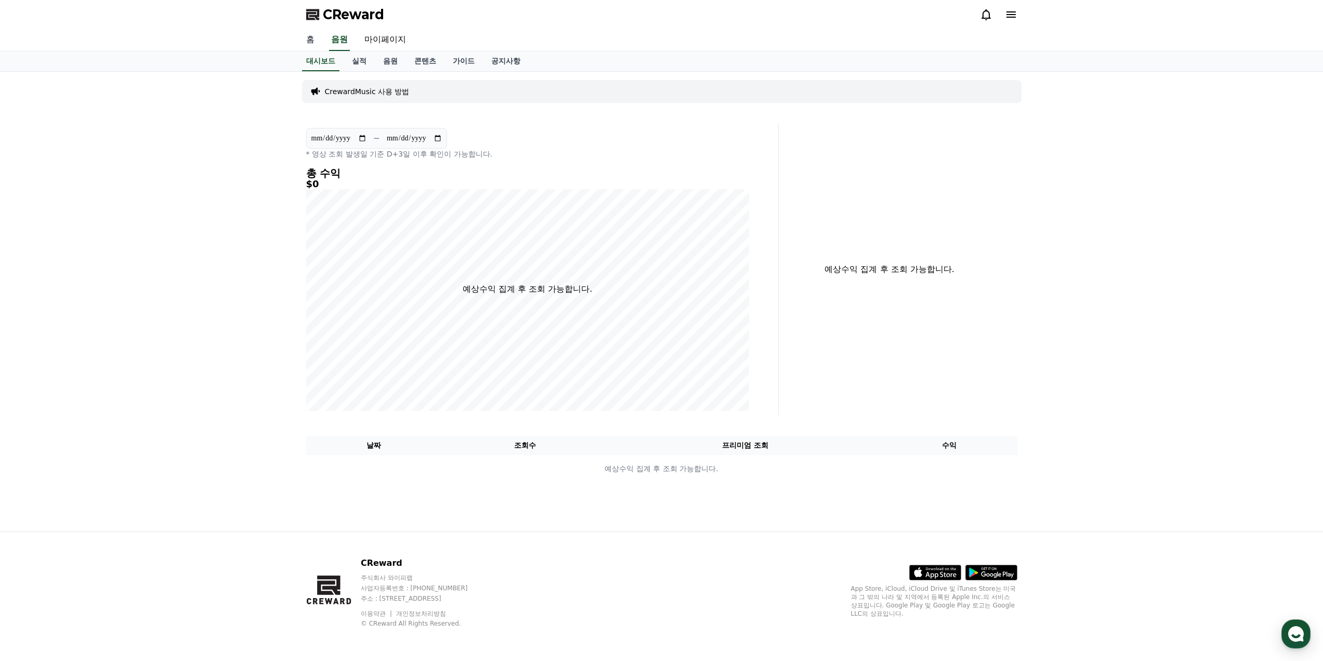
click at [317, 39] on link "홈" at bounding box center [310, 40] width 25 height 22
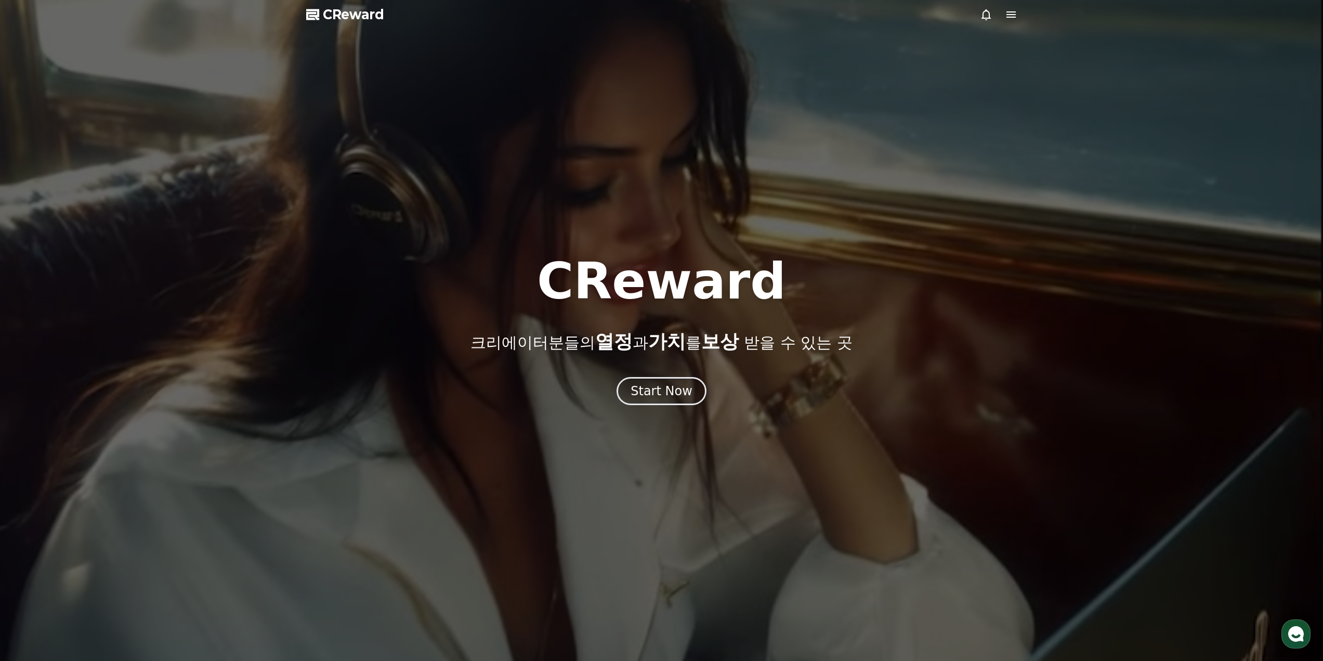
click at [354, 19] on span "CReward" at bounding box center [353, 14] width 61 height 17
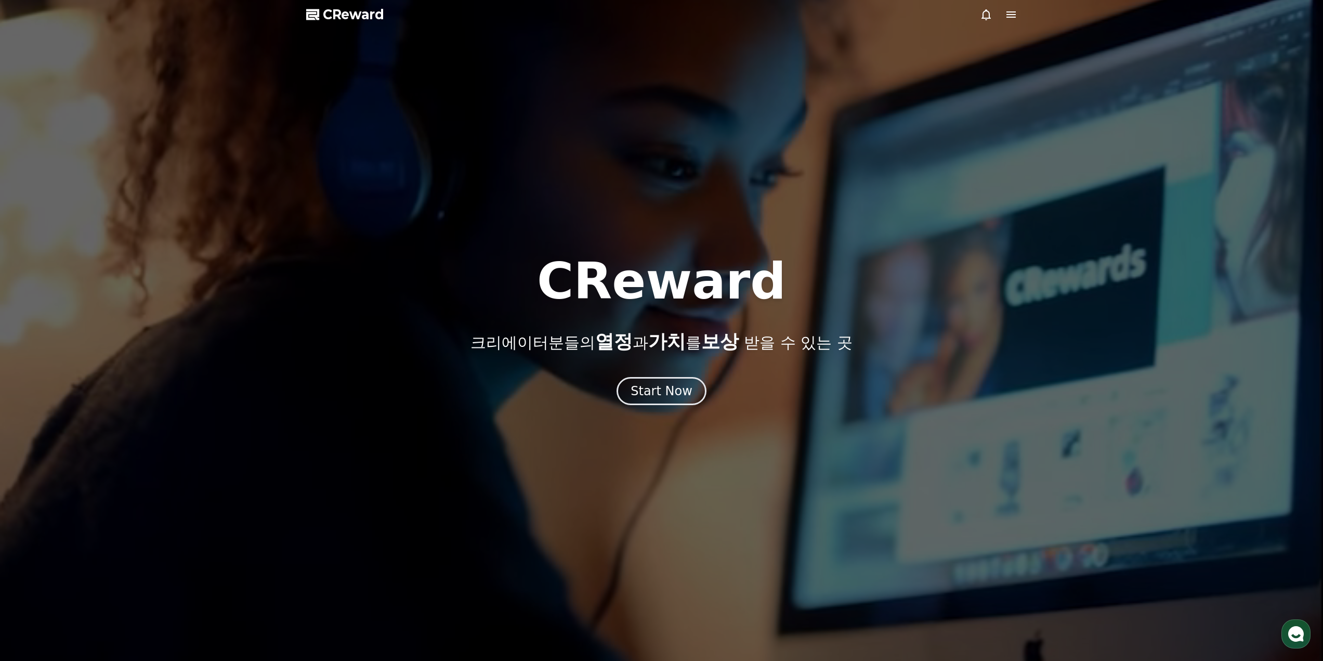
click at [356, 12] on span "CReward" at bounding box center [353, 14] width 61 height 17
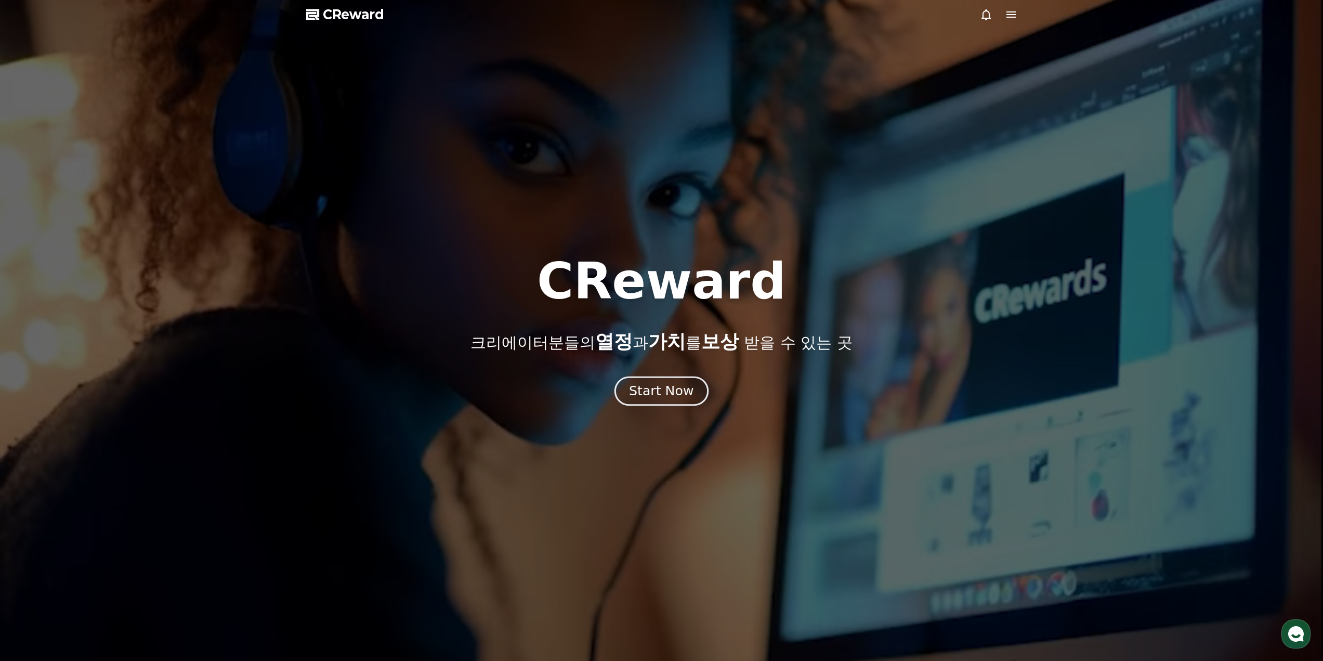
click at [672, 385] on div "Start Now" at bounding box center [661, 391] width 64 height 18
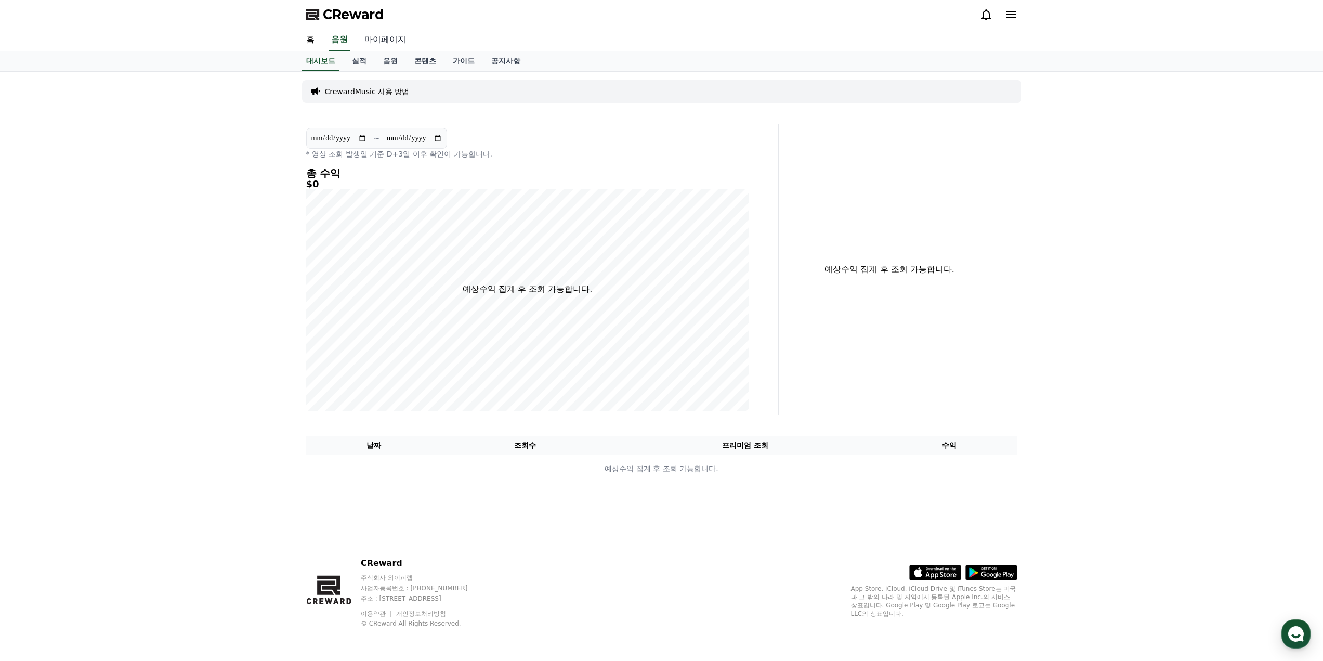
click at [385, 41] on link "마이페이지" at bounding box center [385, 40] width 58 height 22
select select "**********"
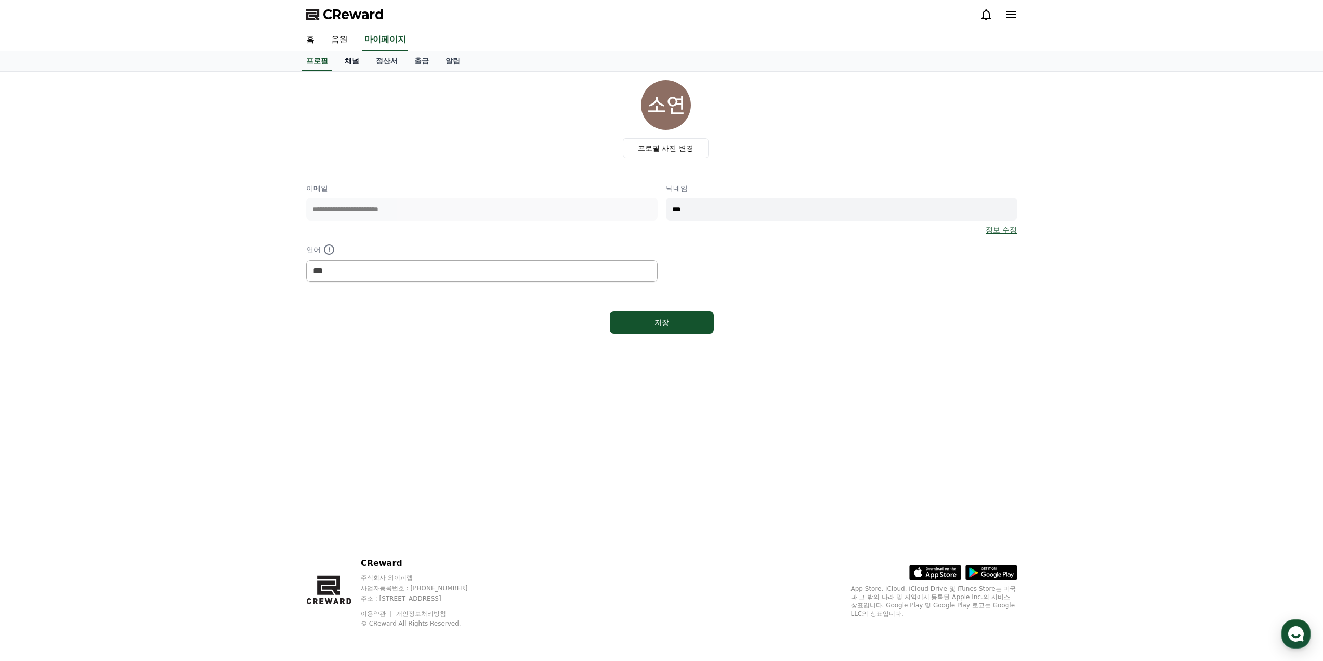
click at [354, 62] on link "채널" at bounding box center [351, 61] width 31 height 20
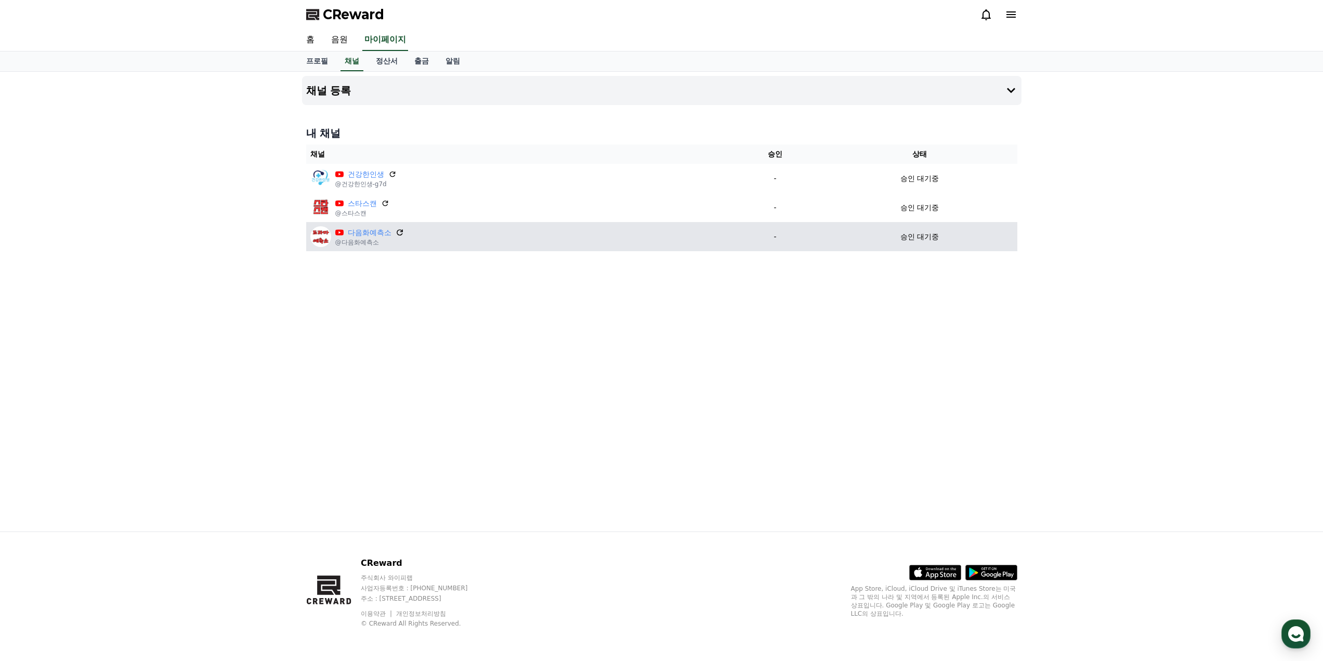
click at [401, 231] on icon at bounding box center [400, 232] width 6 height 6
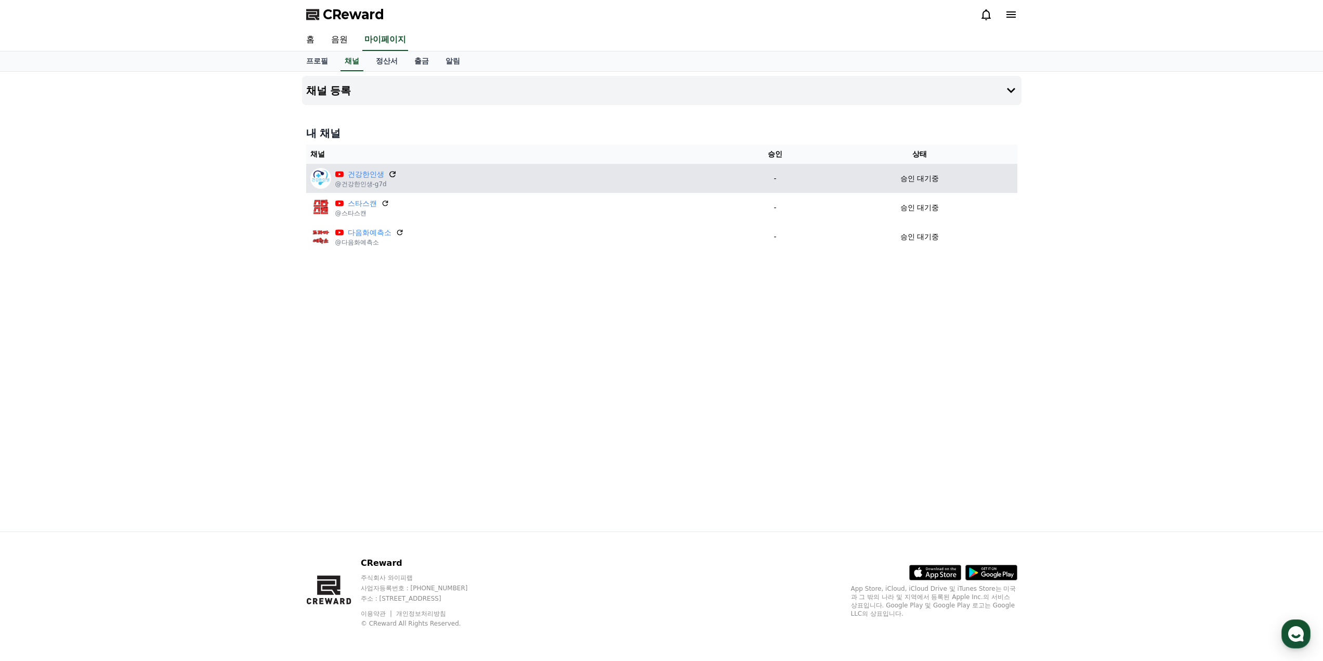
click at [392, 172] on icon at bounding box center [392, 174] width 9 height 9
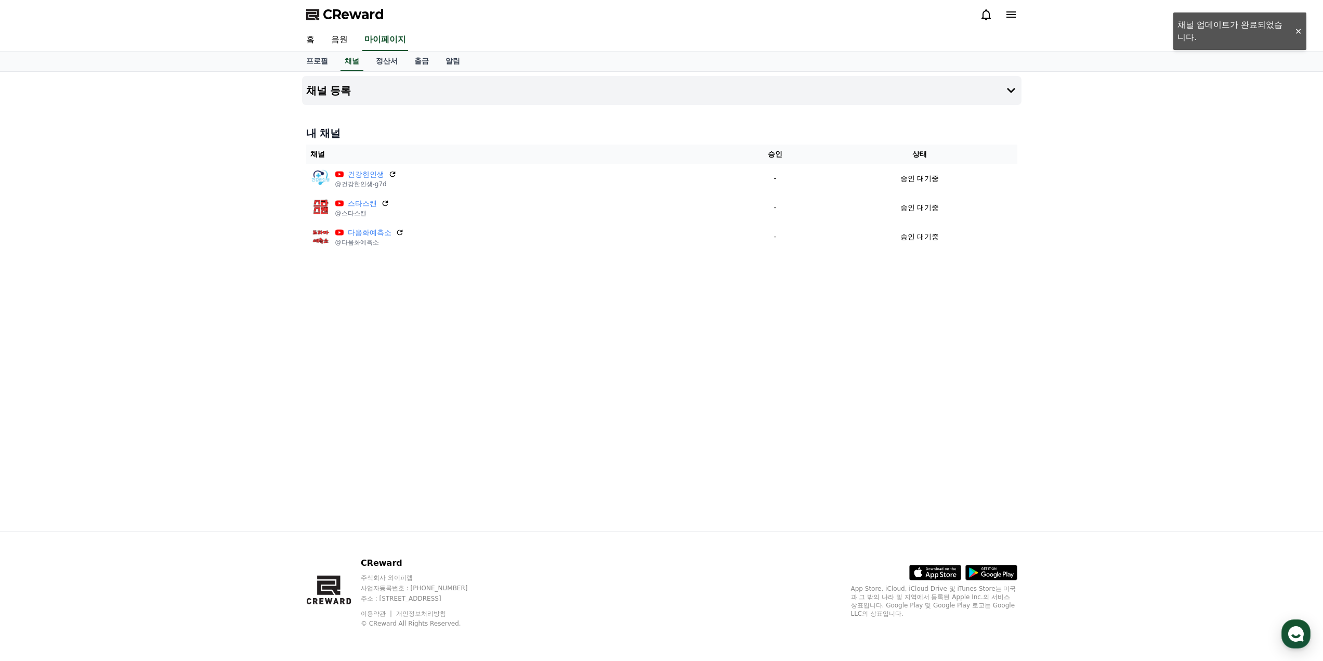
click at [535, 332] on div "채널 등록 내 채널 채널 승인 상태 건강한인생 @건강한인생-g7d - 승인 대기중 스타스캔 @스타스캔 - 승인 대기중 다음화예측소 @다음화예측…" at bounding box center [662, 302] width 728 height 460
click at [381, 62] on link "정산서" at bounding box center [387, 61] width 38 height 20
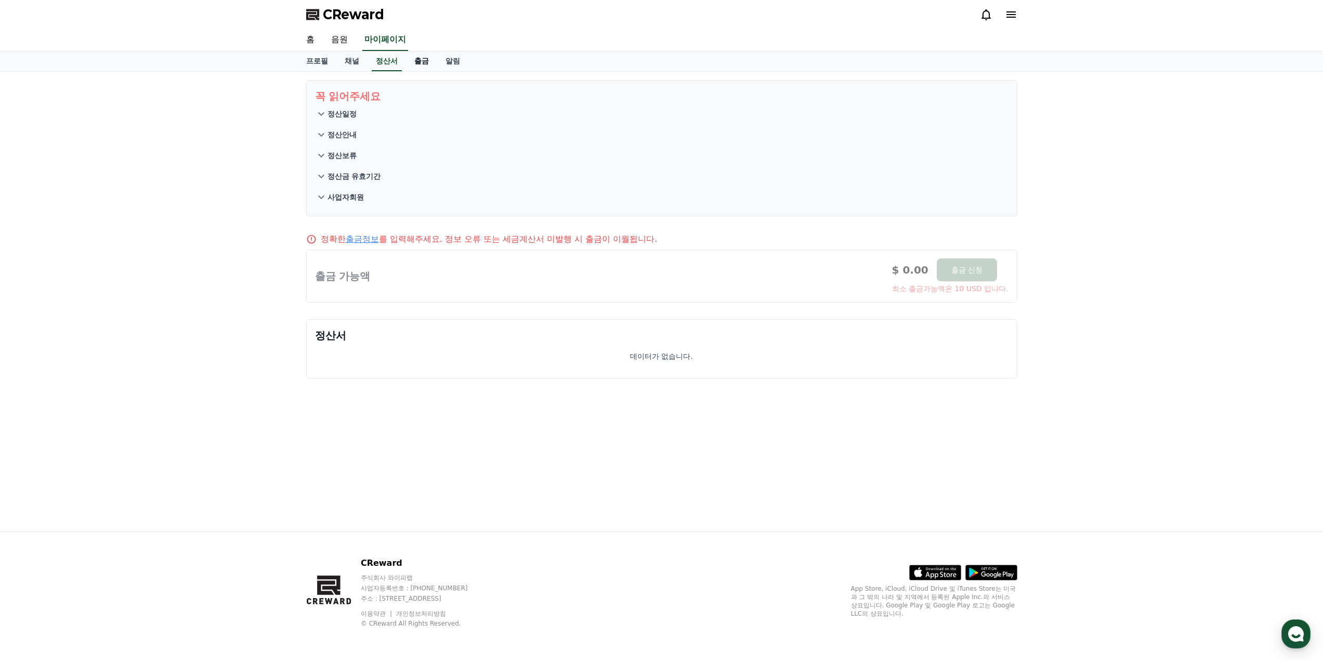
click at [415, 62] on link "출금" at bounding box center [421, 61] width 31 height 20
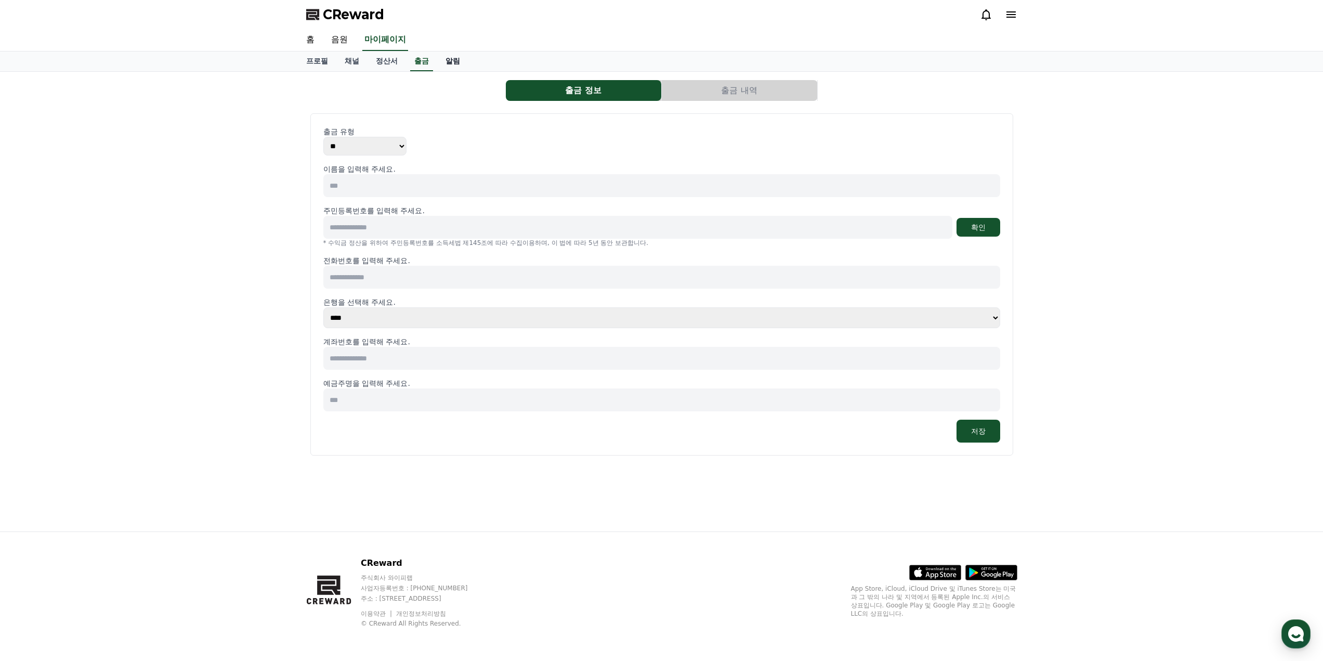
click at [448, 62] on link "알림" at bounding box center [452, 61] width 31 height 20
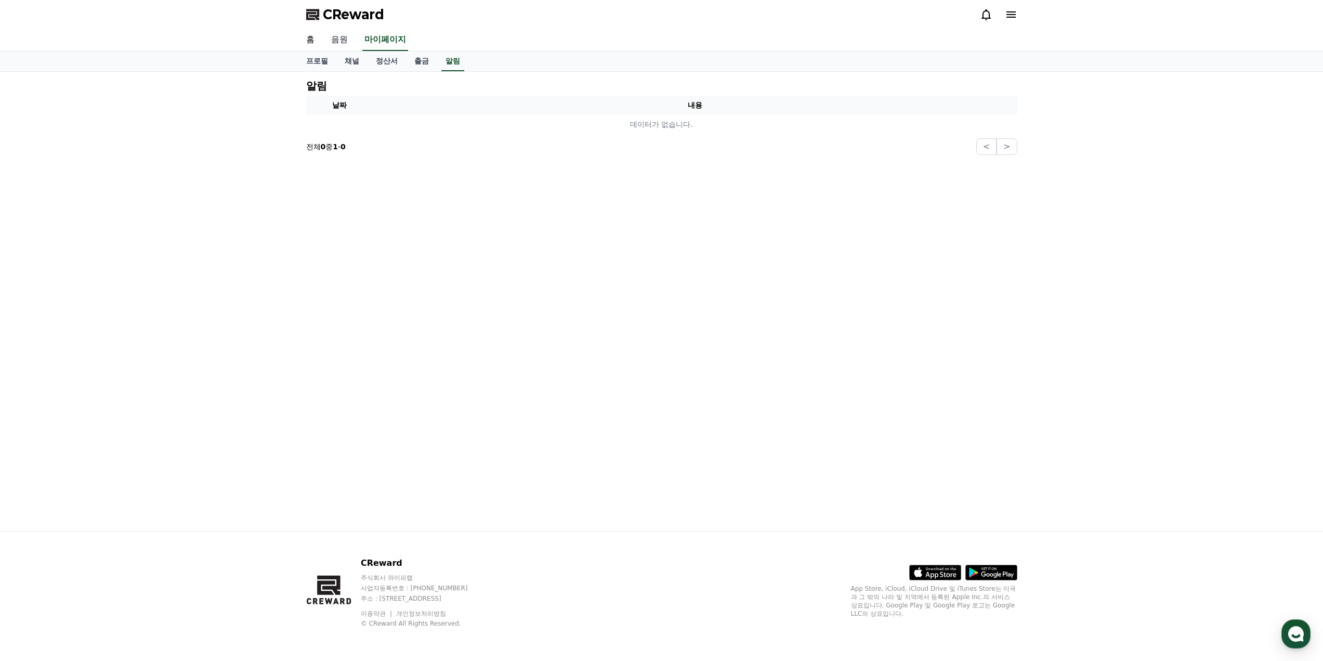
click at [336, 38] on link "음원" at bounding box center [339, 40] width 33 height 22
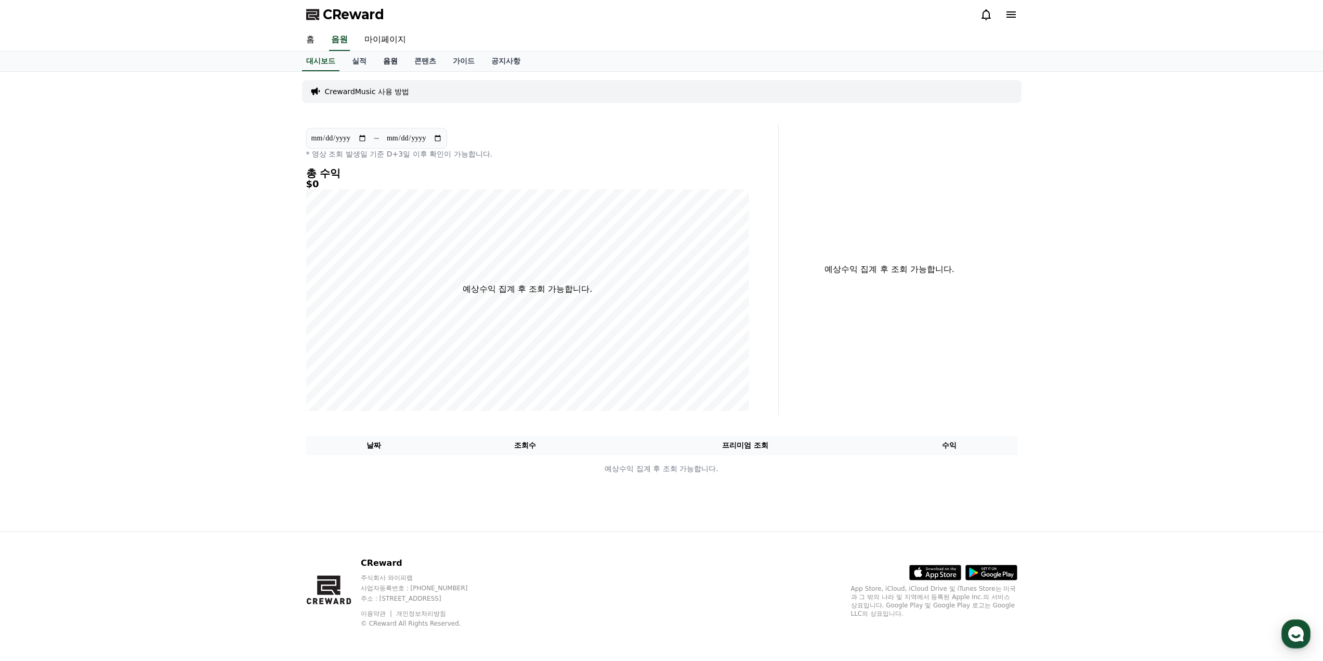
click at [391, 61] on link "음원" at bounding box center [390, 61] width 31 height 20
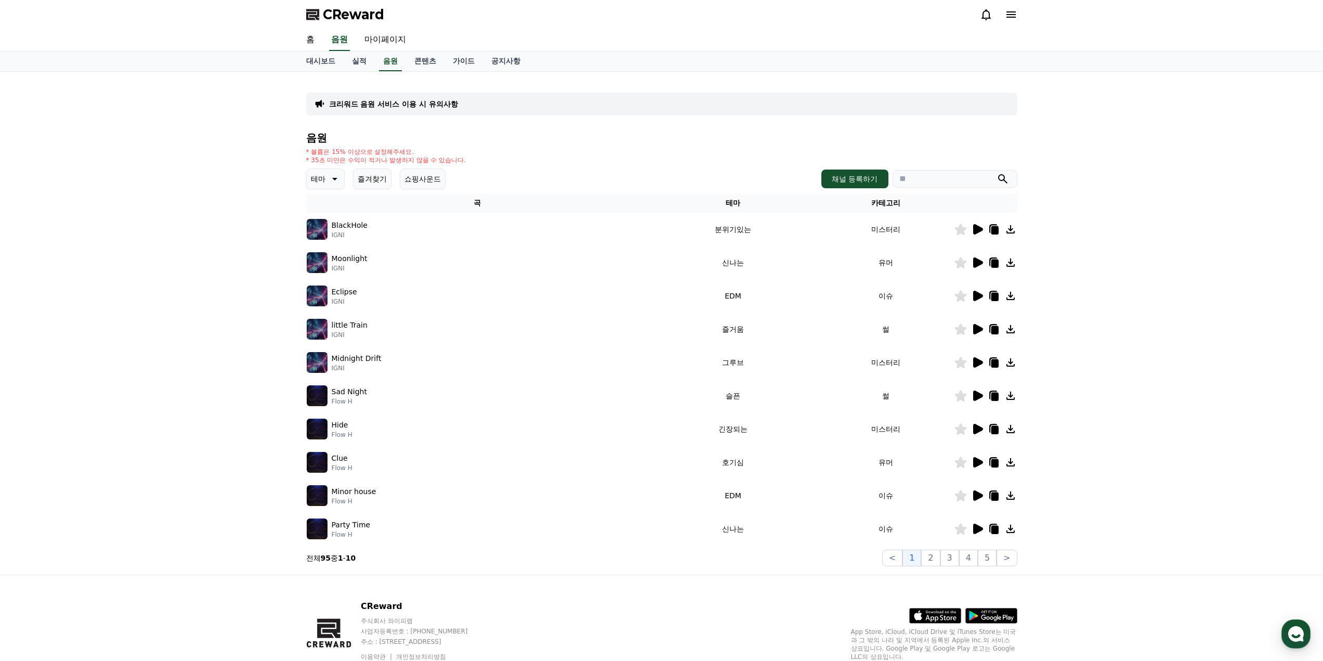
click at [977, 228] on icon at bounding box center [978, 229] width 10 height 10
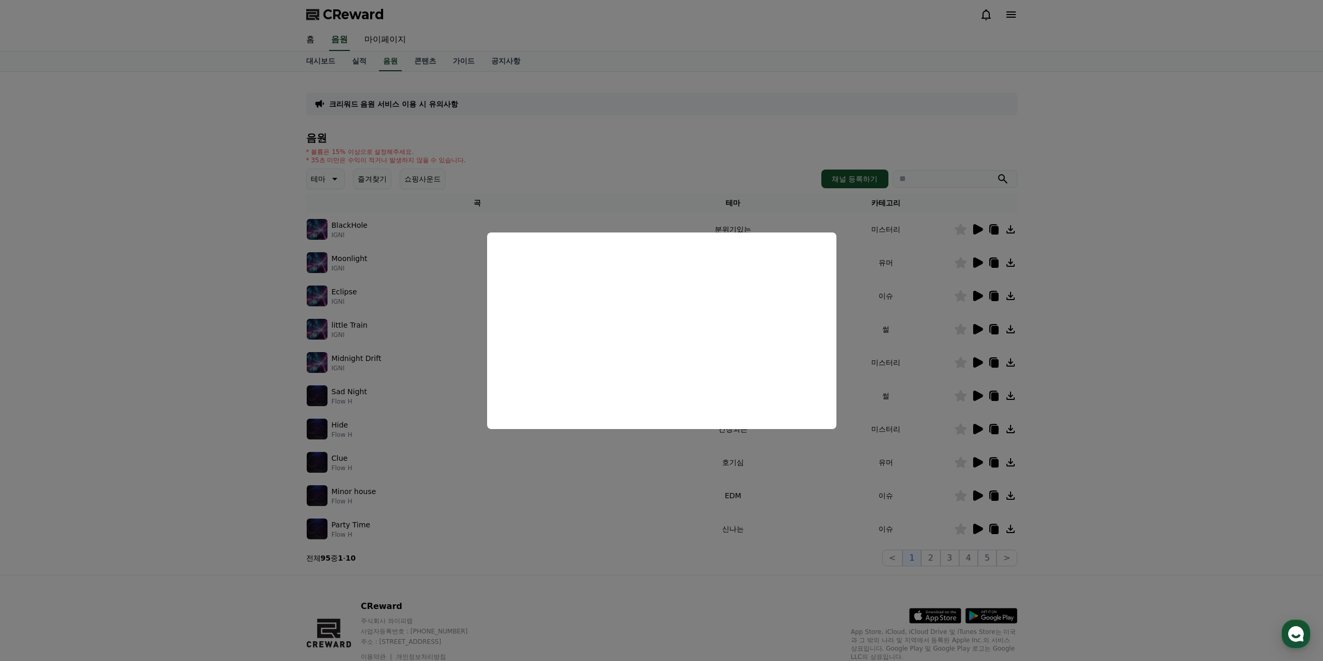
click at [1162, 219] on button "close modal" at bounding box center [661, 330] width 1323 height 661
